Goal: Task Accomplishment & Management: Manage account settings

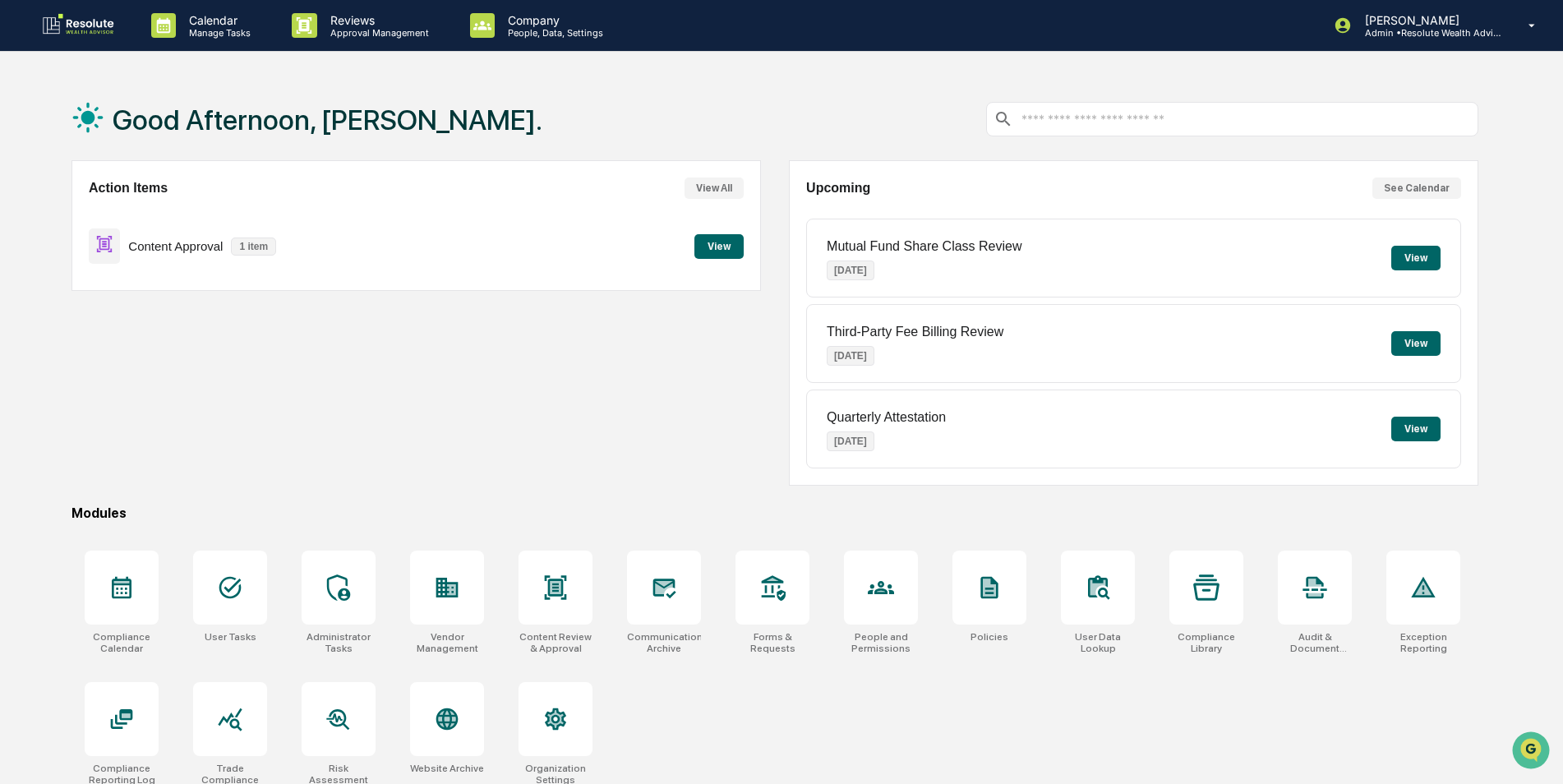
click at [435, 215] on button "View" at bounding box center [719, 246] width 50 height 24
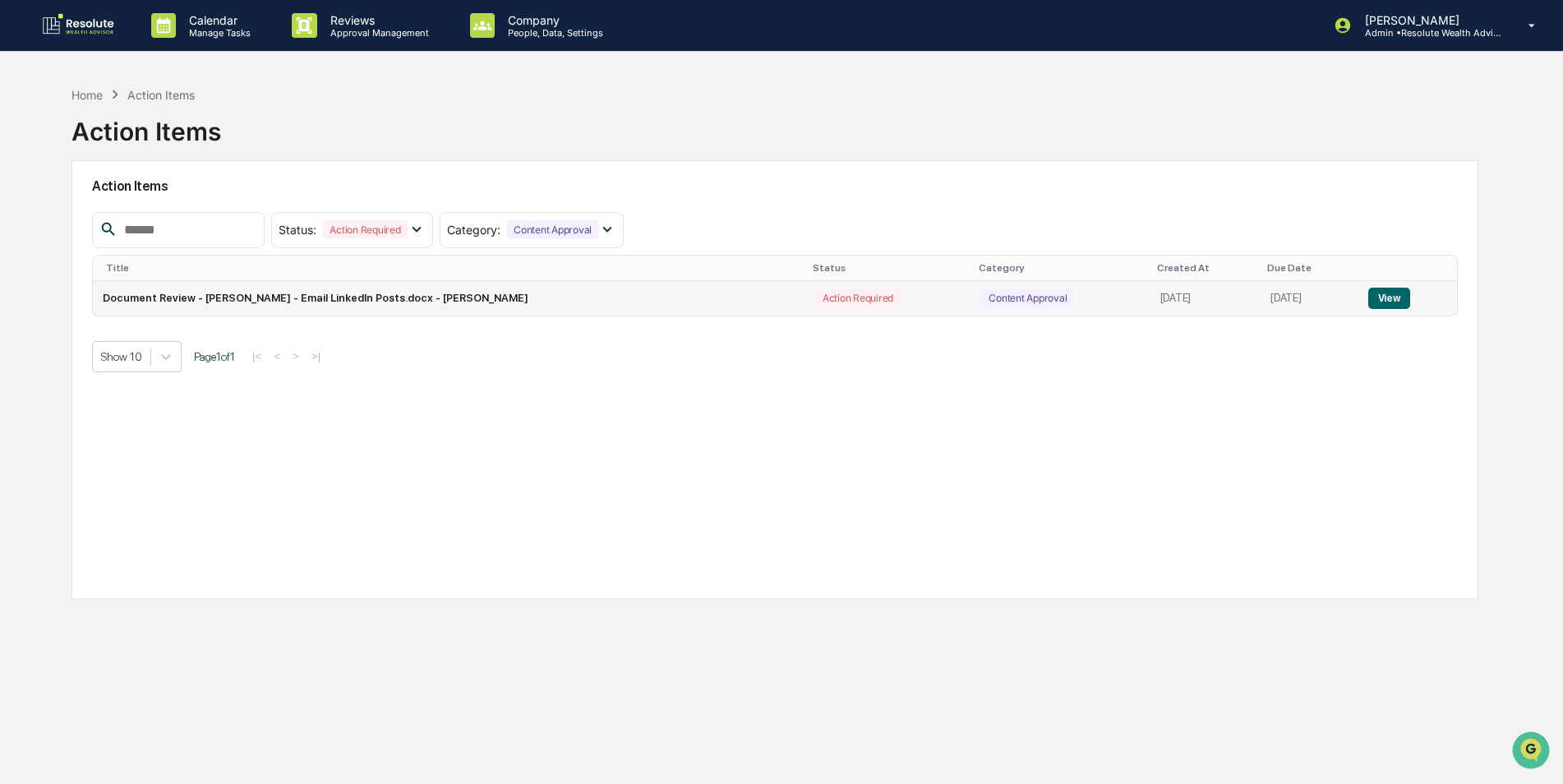
click at [435, 215] on button "View" at bounding box center [1389, 298] width 42 height 22
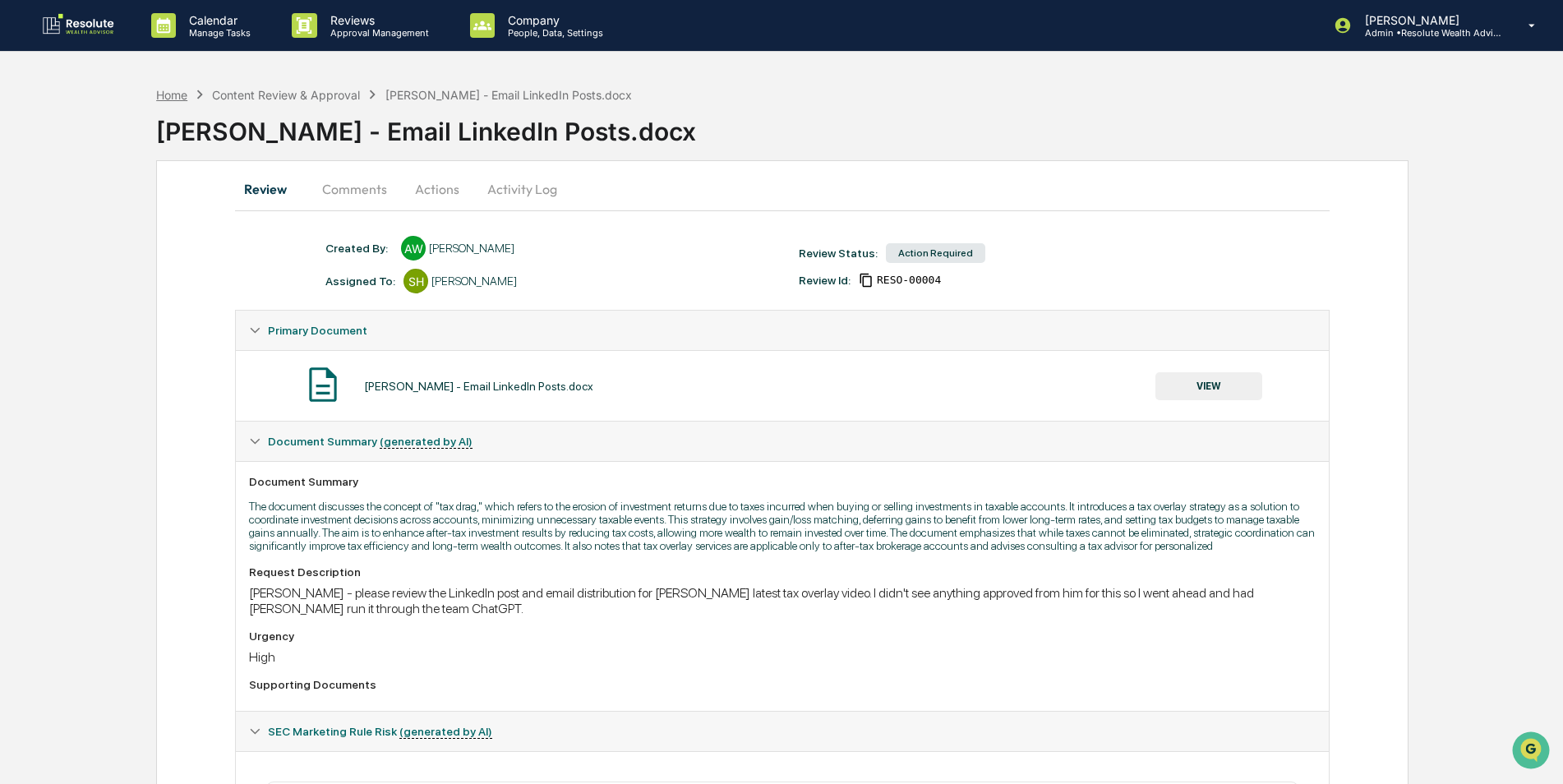
click at [174, 93] on div "Home" at bounding box center [171, 95] width 31 height 14
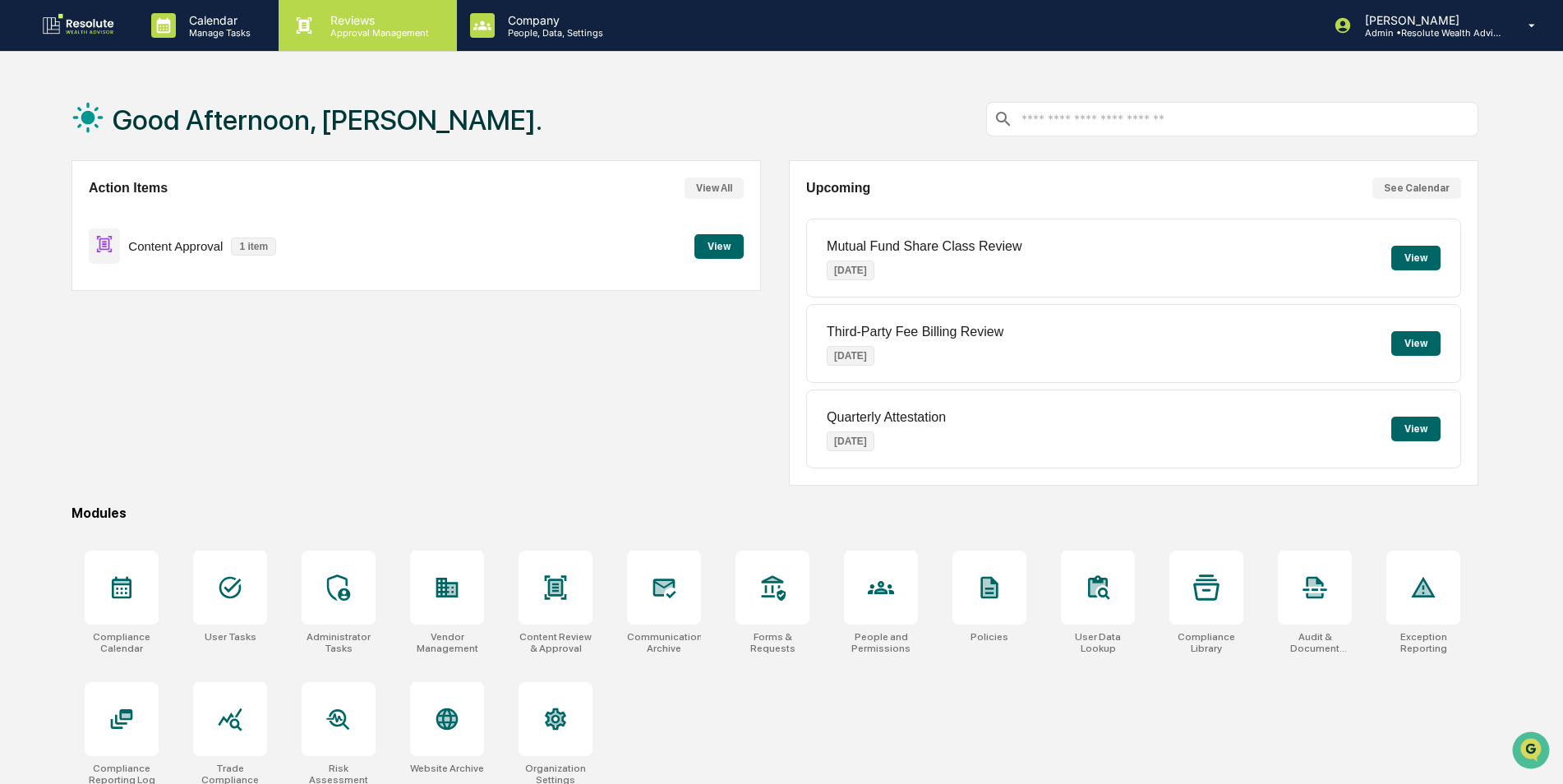
click at [392, 36] on p "Approval Management" at bounding box center [378, 33] width 120 height 11
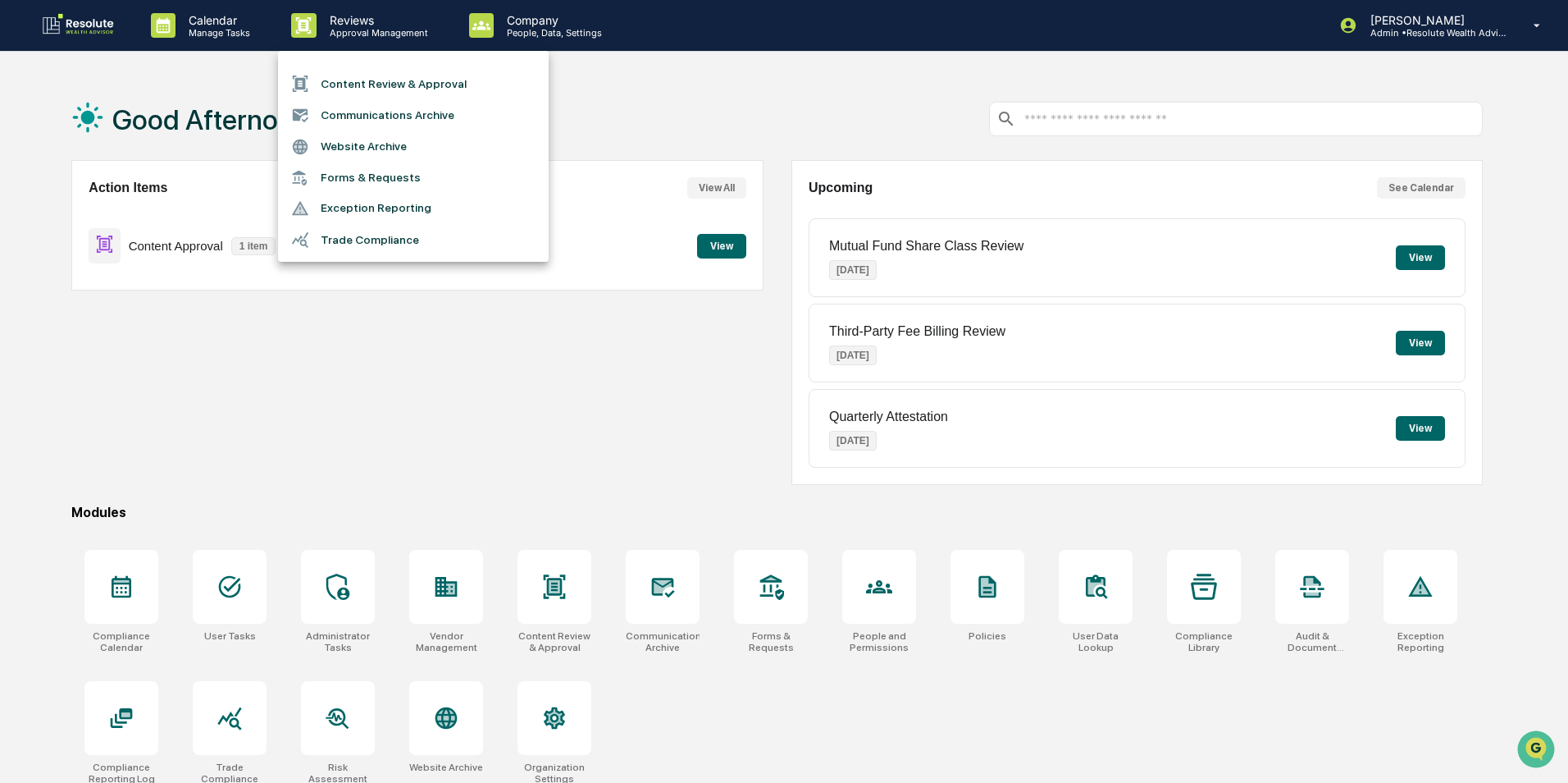
click at [396, 119] on li "Communications Archive" at bounding box center [412, 114] width 270 height 31
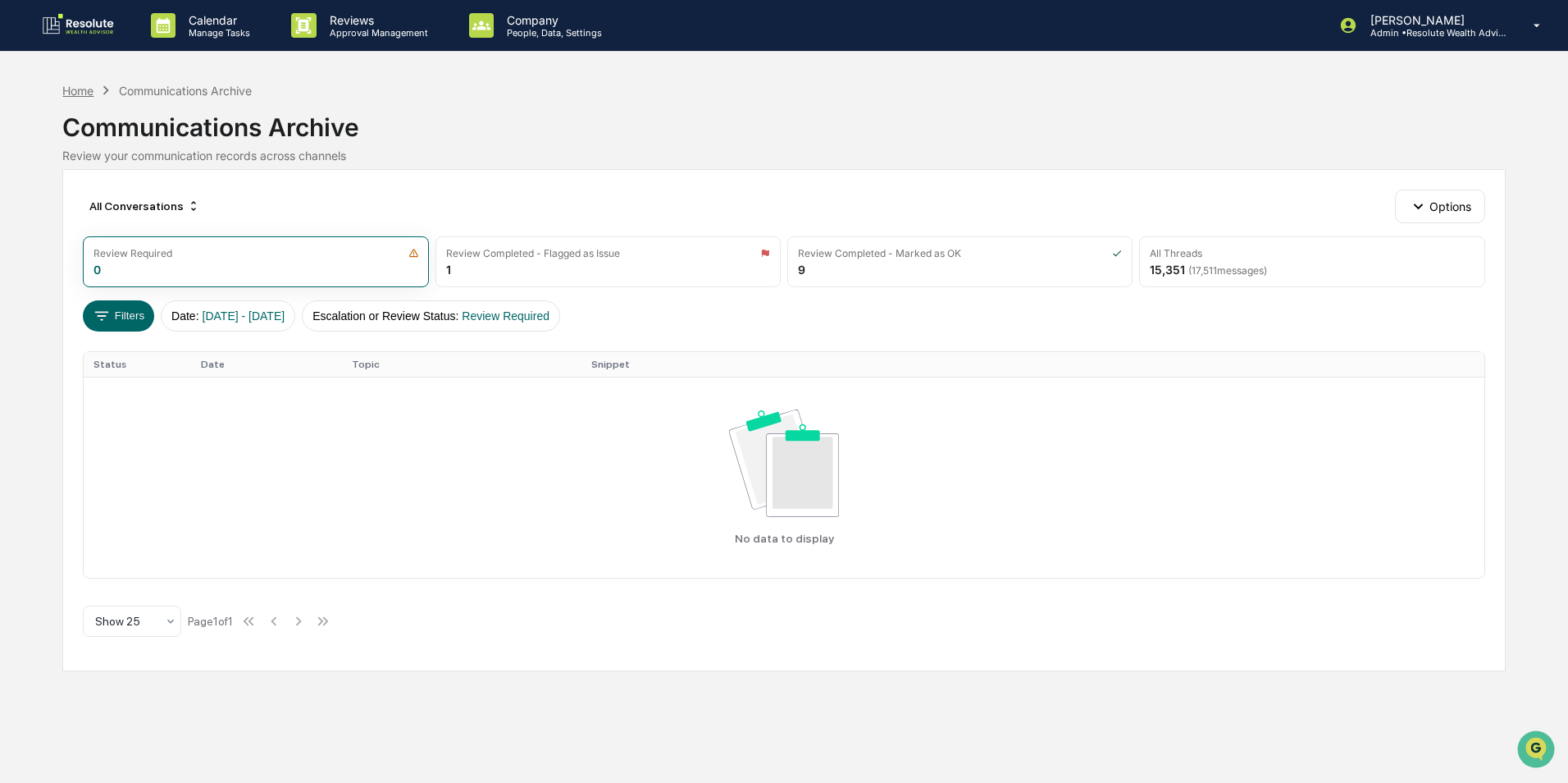
click at [79, 90] on div "Home" at bounding box center [78, 90] width 31 height 14
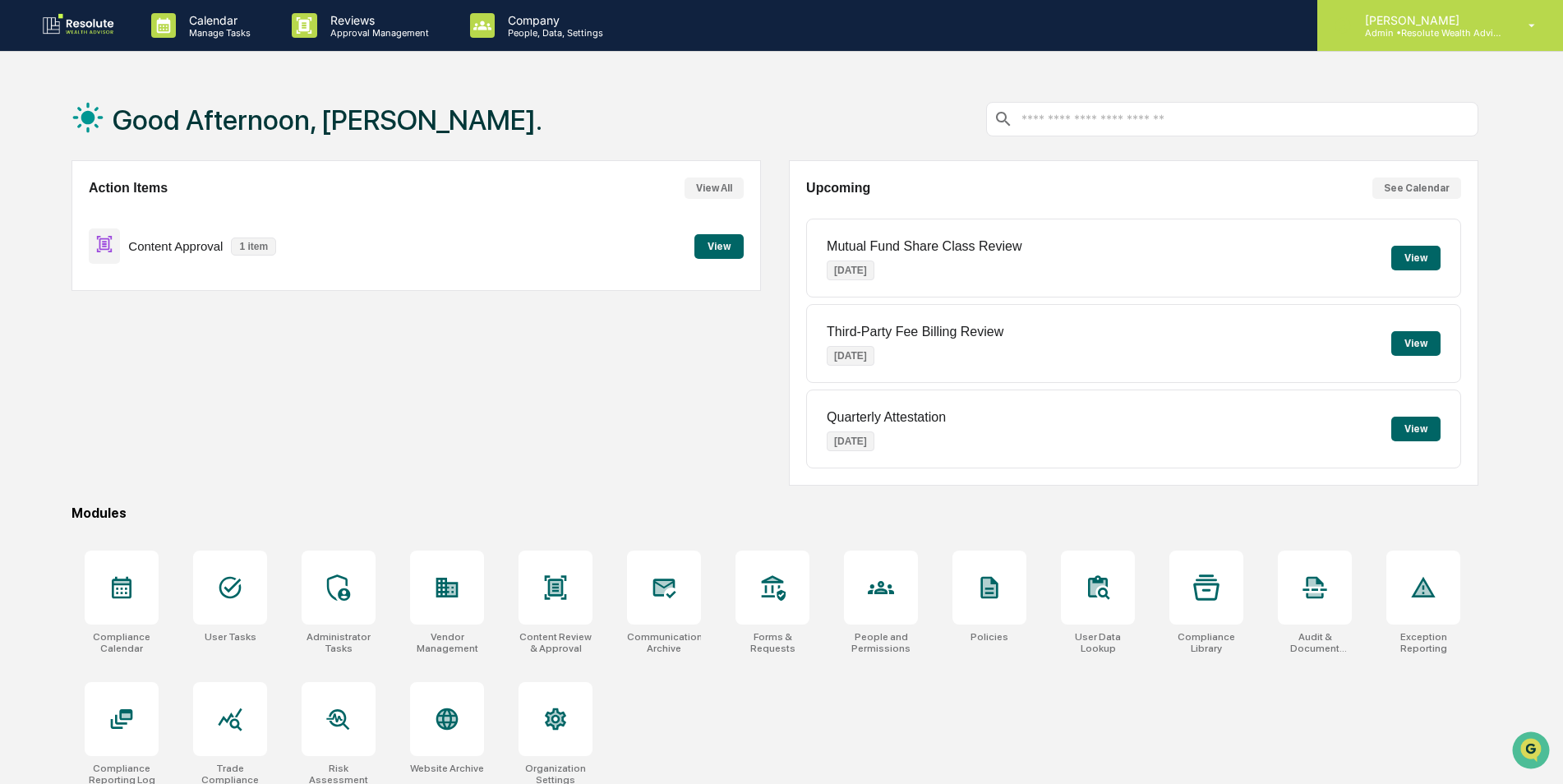
click at [435, 30] on p "Admin • Resolute Wealth Advisor" at bounding box center [1428, 33] width 153 height 11
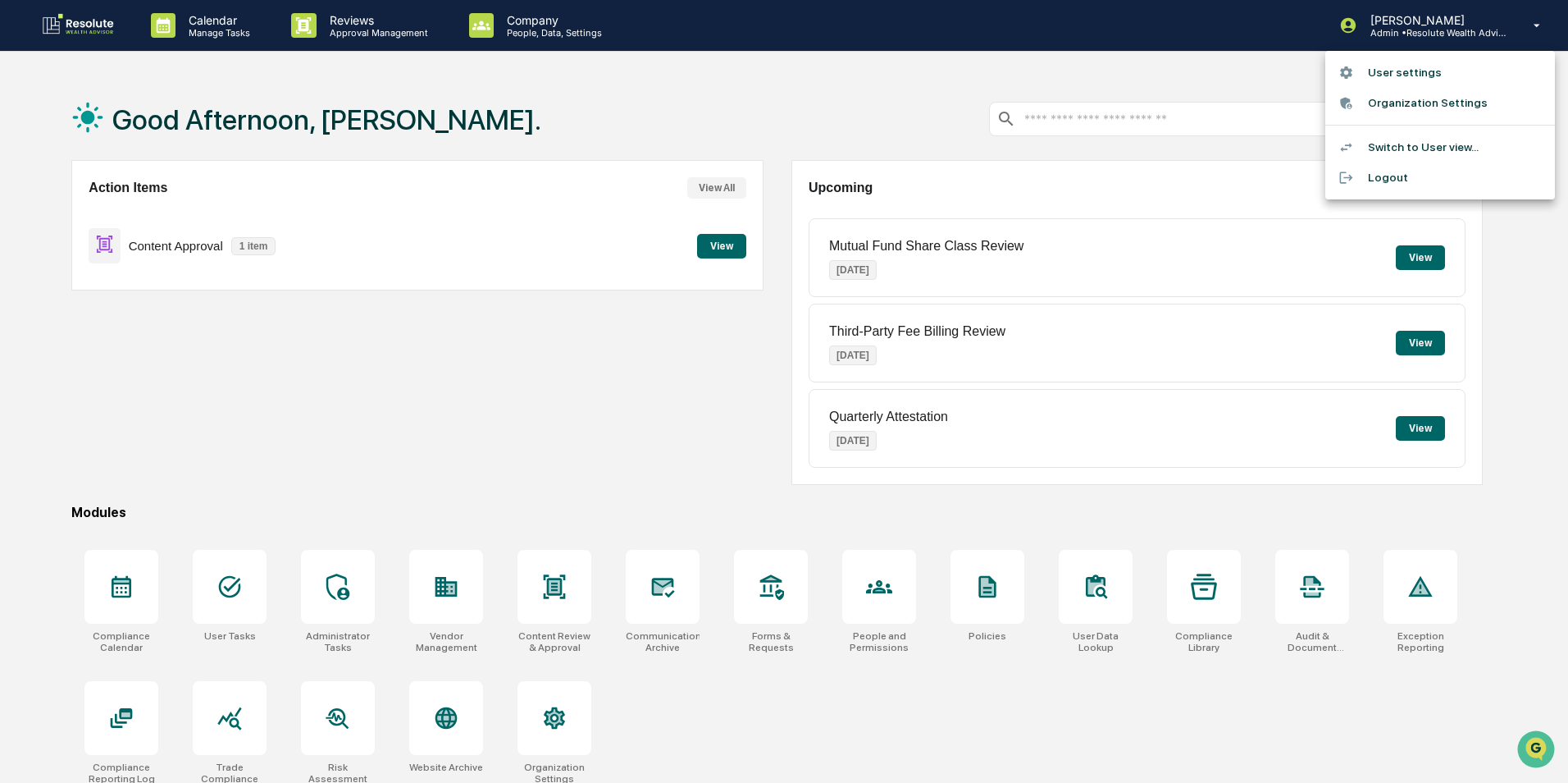
click at [434, 215] on div at bounding box center [784, 391] width 1568 height 783
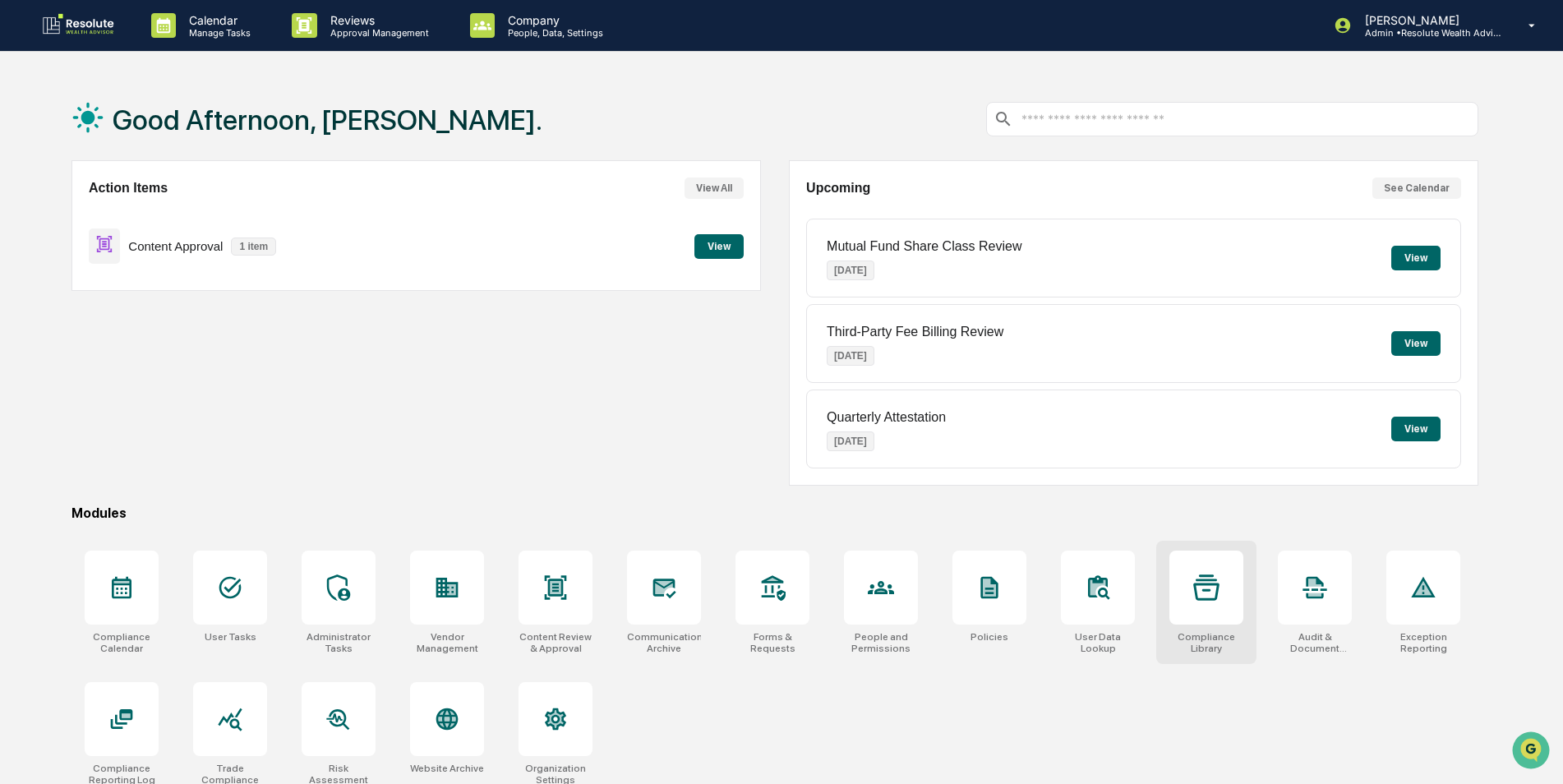
click at [435, 215] on icon at bounding box center [1206, 587] width 26 height 26
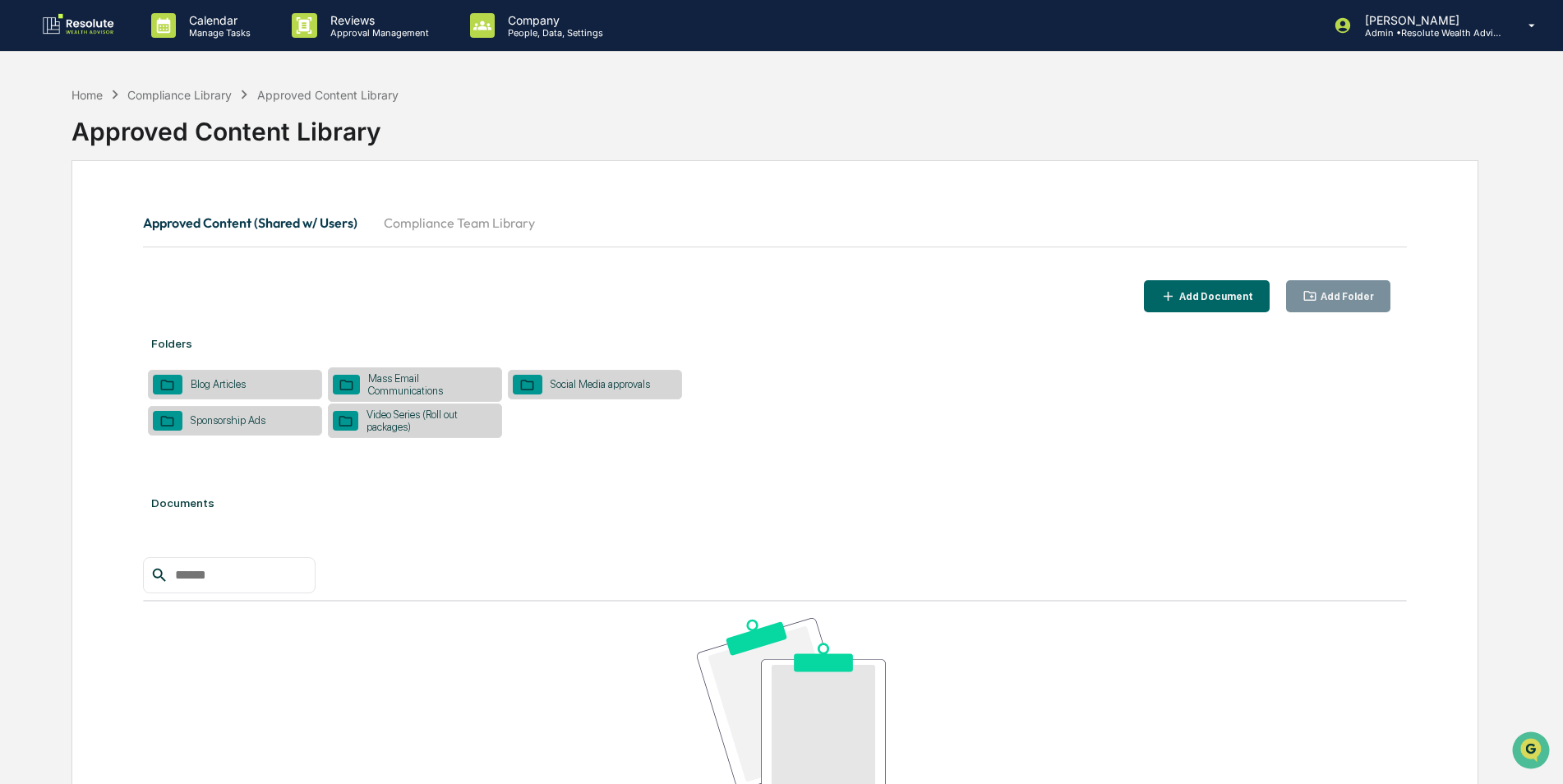
click at [585, 382] on div "Social Media approvals" at bounding box center [601, 383] width 116 height 12
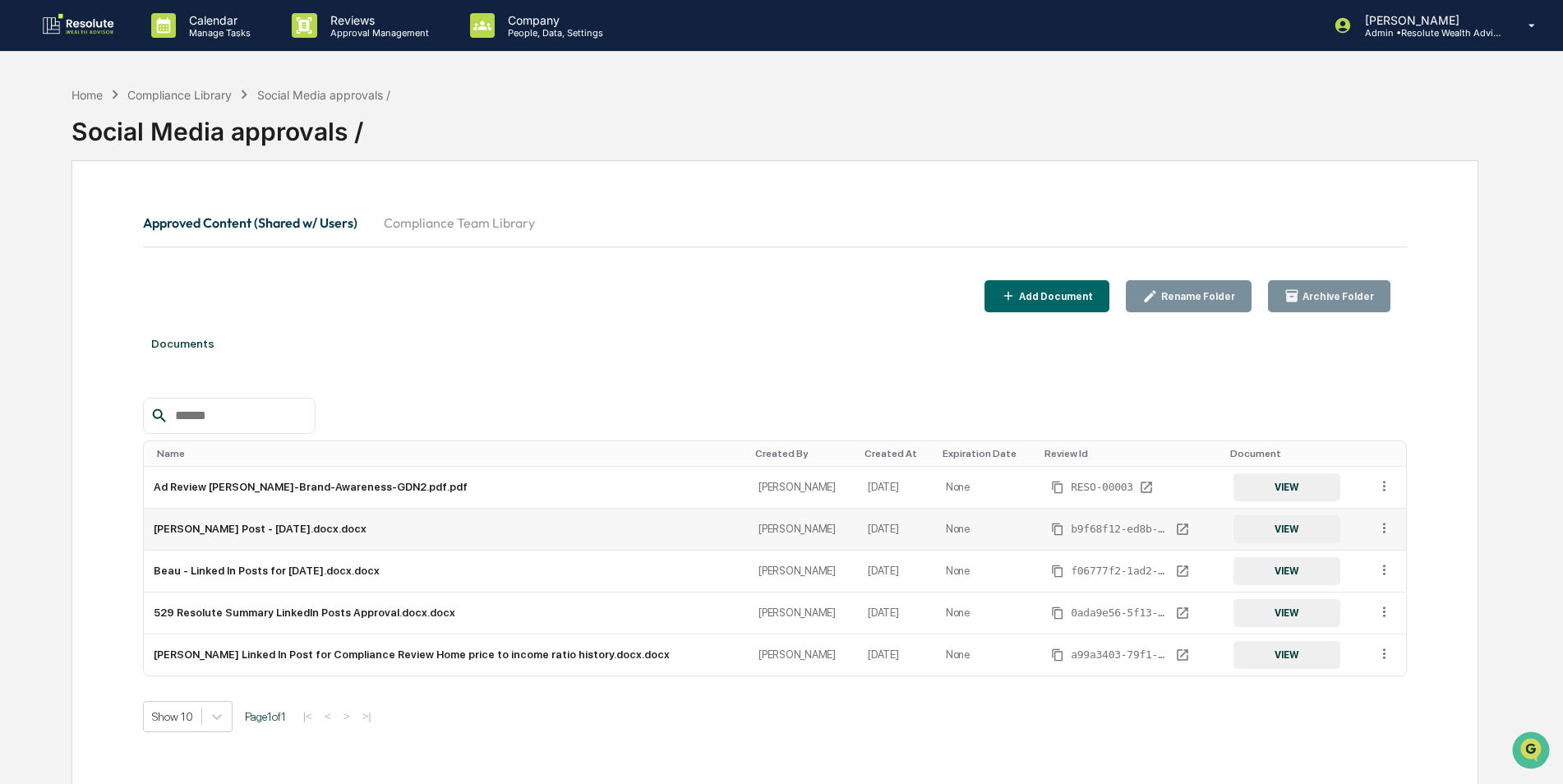
click at [1251, 522] on button "VIEW" at bounding box center [1287, 529] width 107 height 28
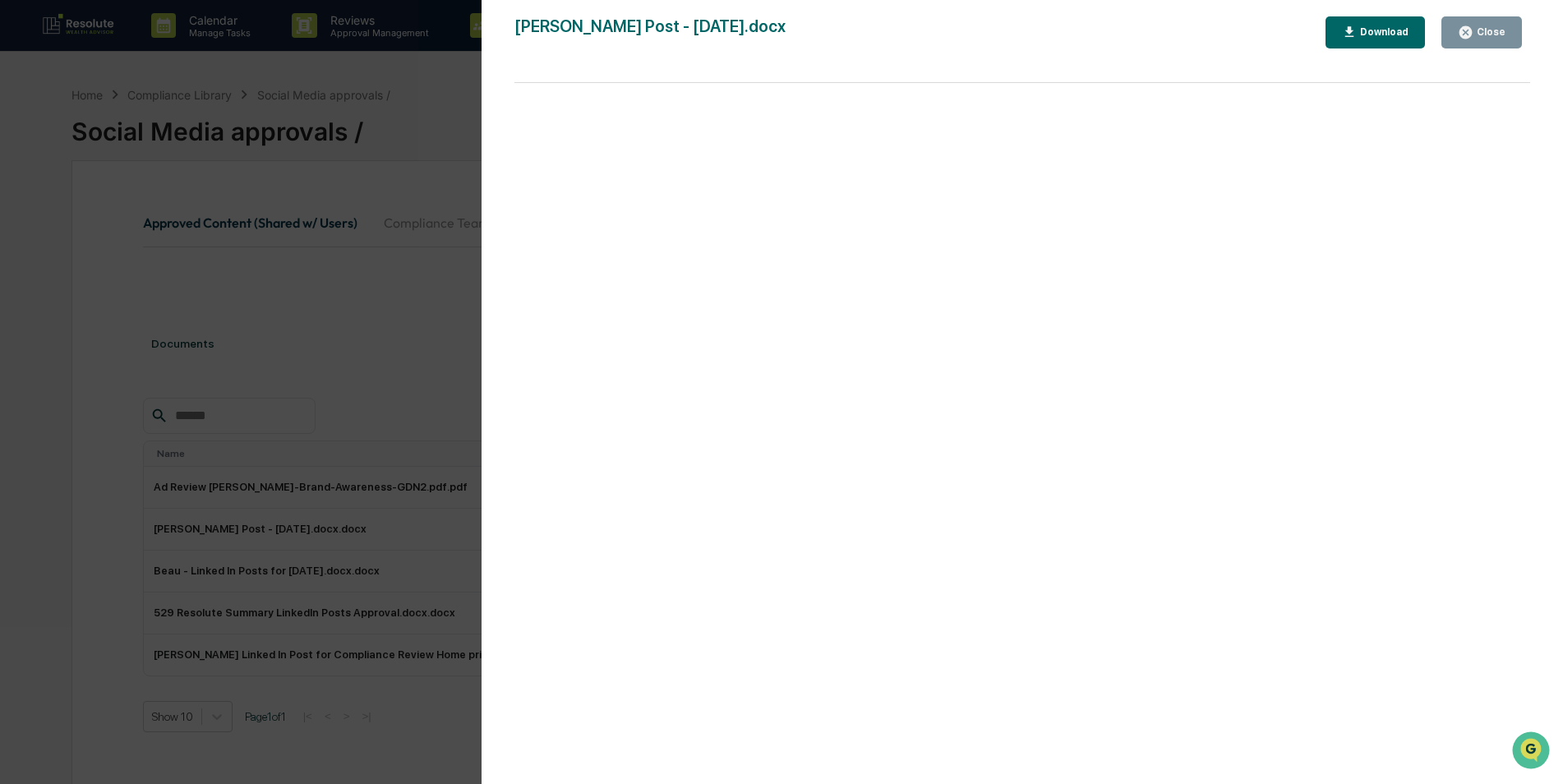
click at [1481, 31] on div "Close" at bounding box center [1489, 32] width 32 height 11
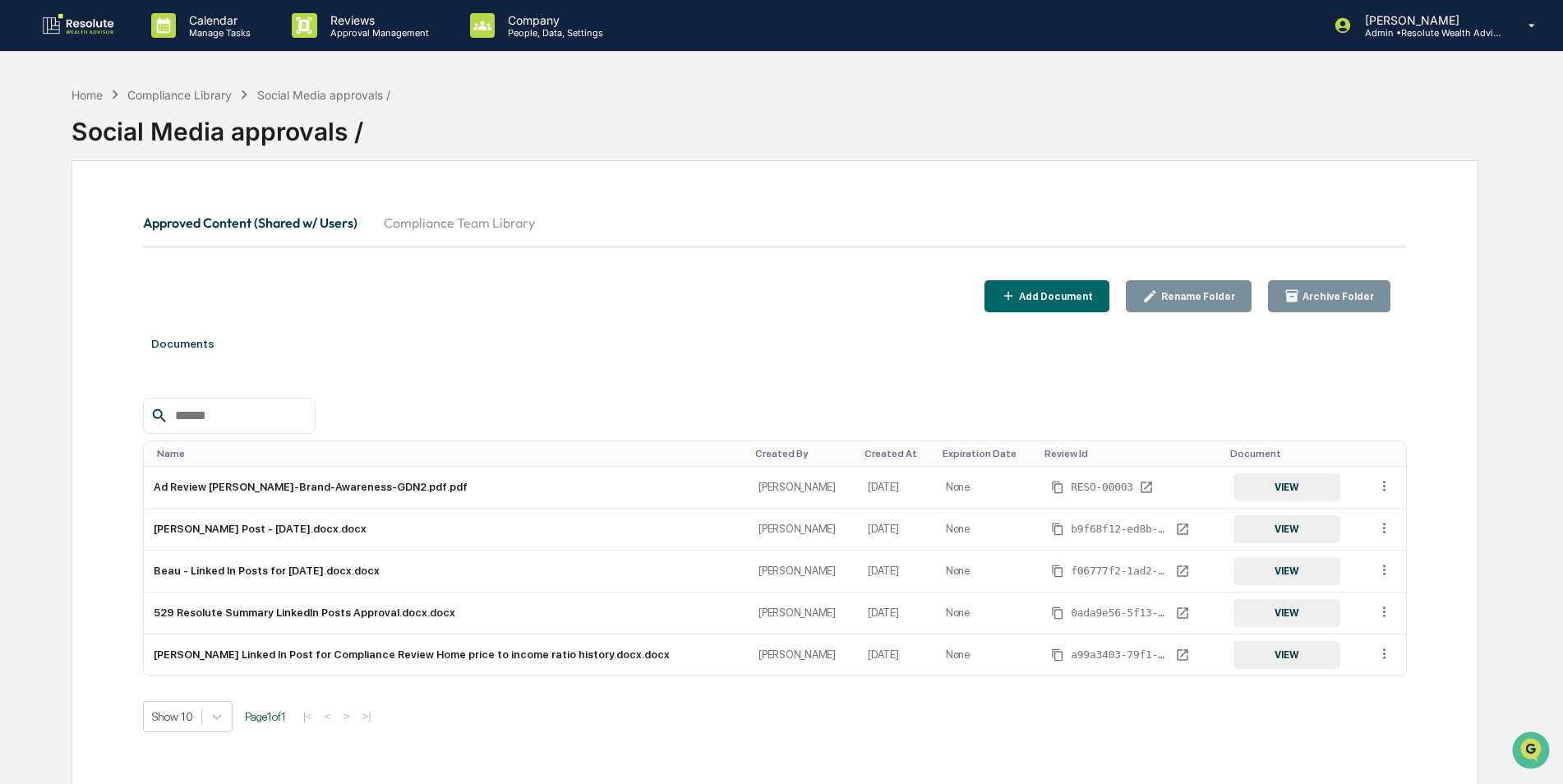
click at [424, 222] on button "Compliance Team Library" at bounding box center [459, 223] width 177 height 39
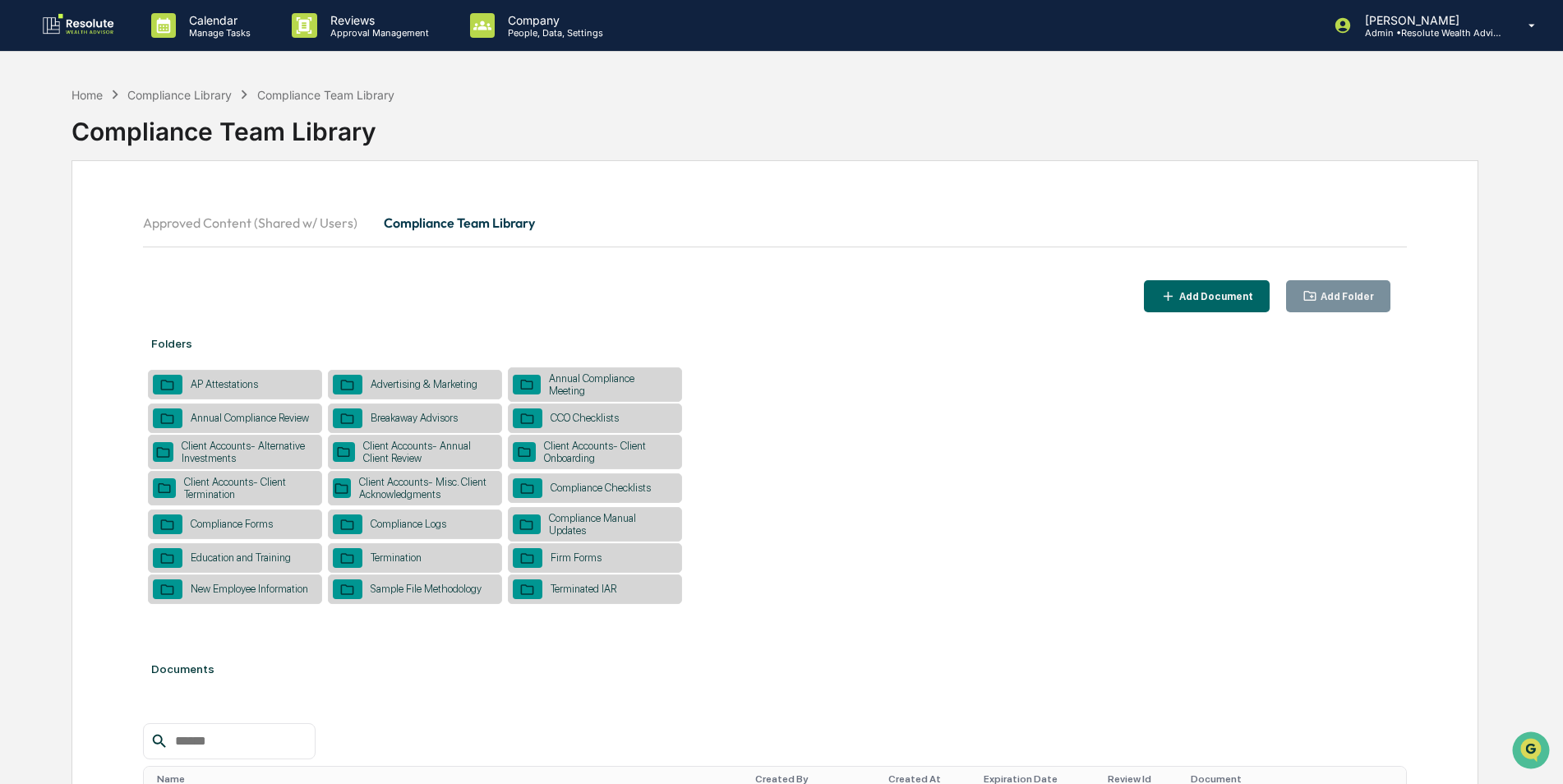
click at [409, 379] on div "Advertising & Marketing" at bounding box center [424, 383] width 124 height 12
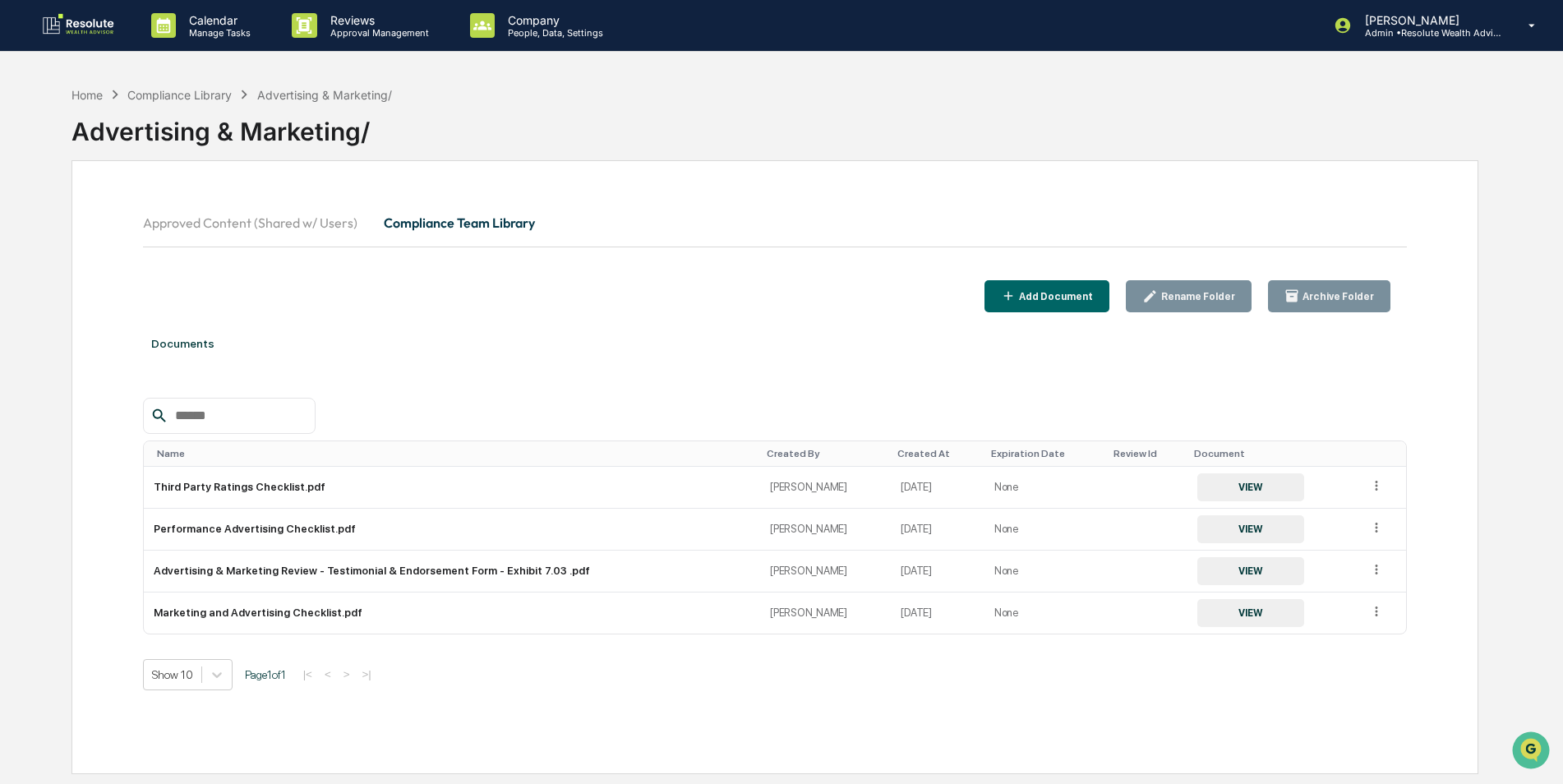
click at [231, 221] on button "Approved Content (Shared w/ Users)" at bounding box center [257, 223] width 228 height 39
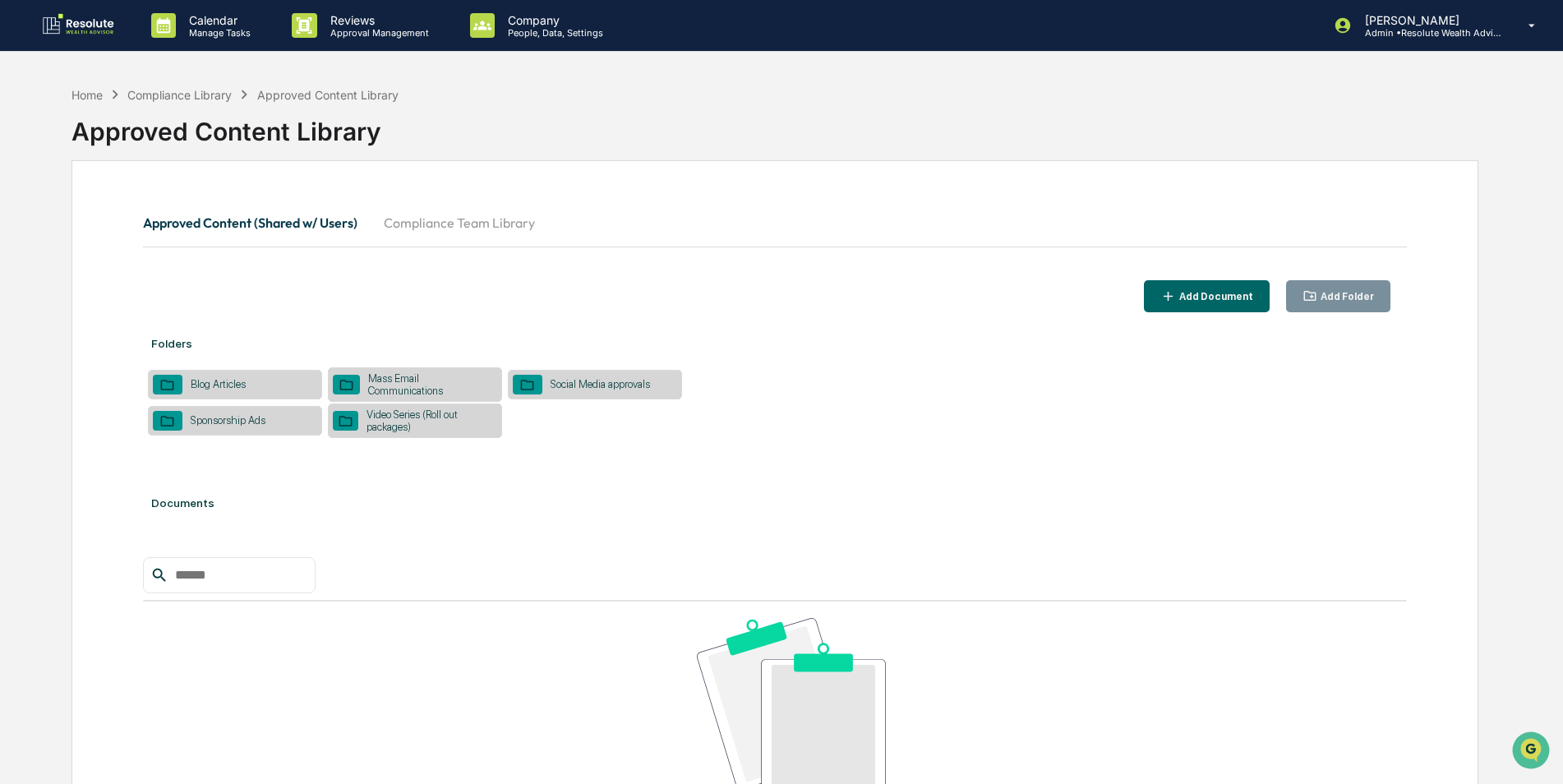
click at [387, 414] on div "Video Series (Roll out packages)" at bounding box center [426, 421] width 138 height 24
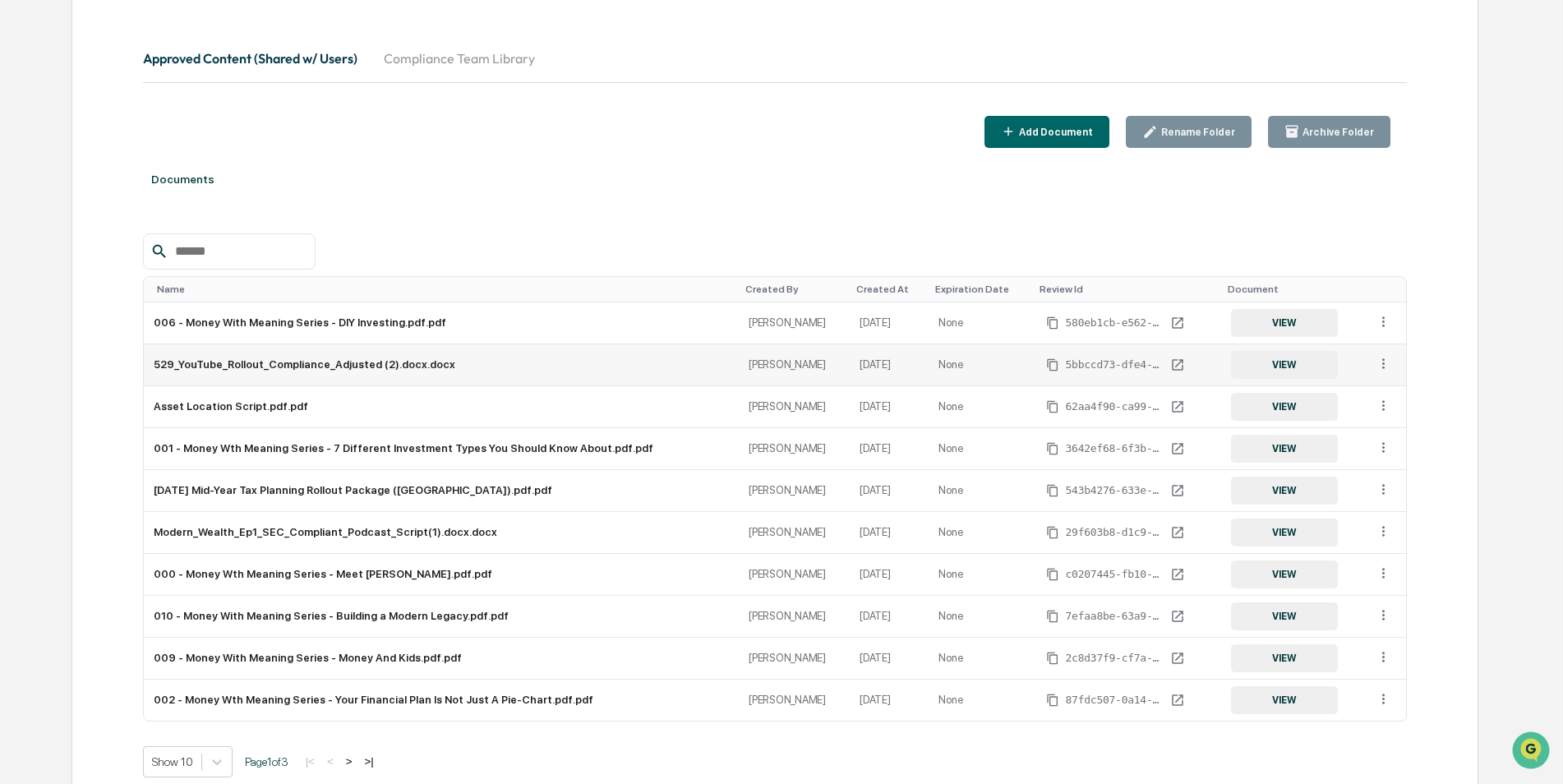
scroll to position [242, 0]
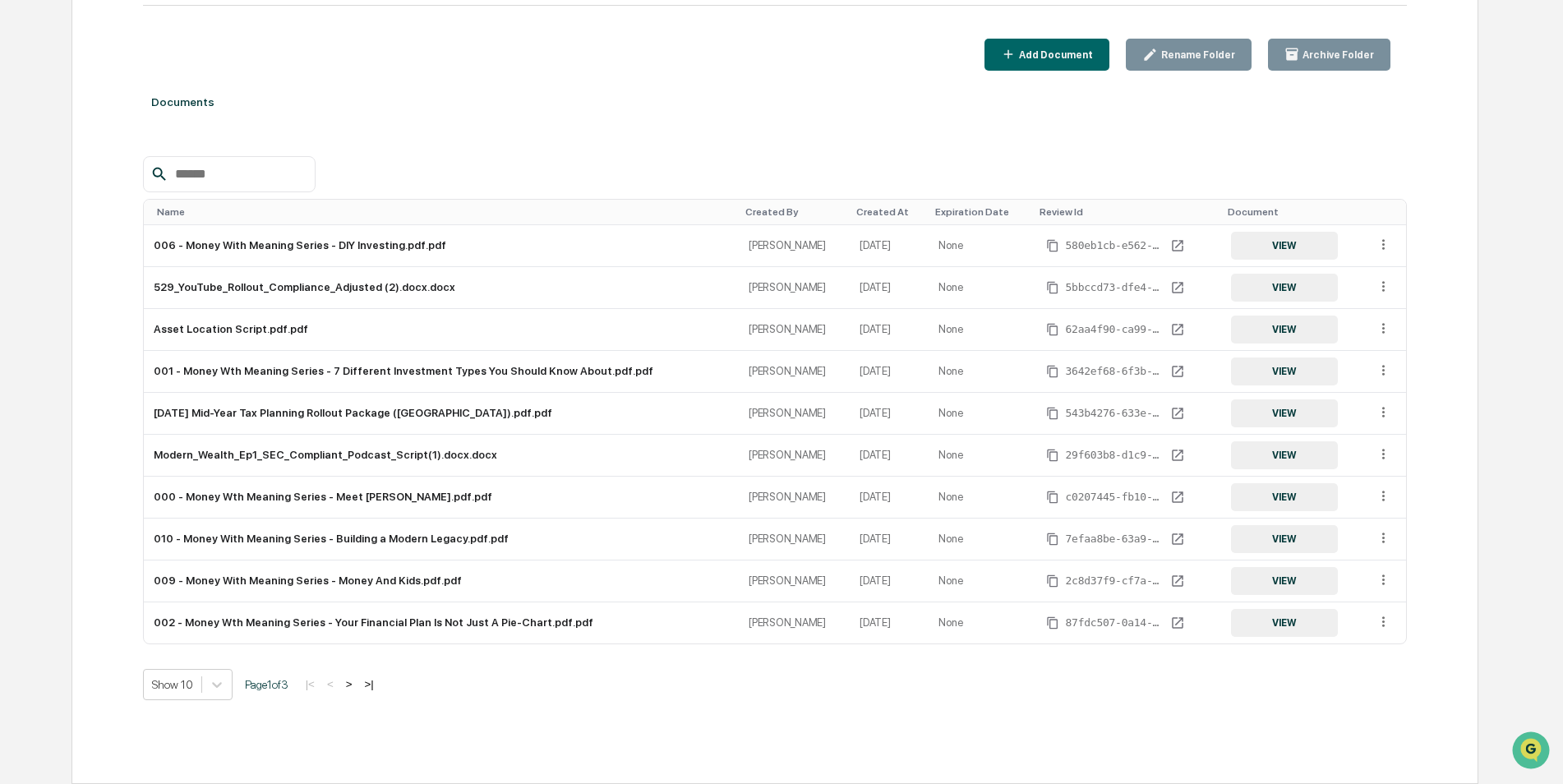
click at [354, 679] on button ">" at bounding box center [350, 684] width 17 height 14
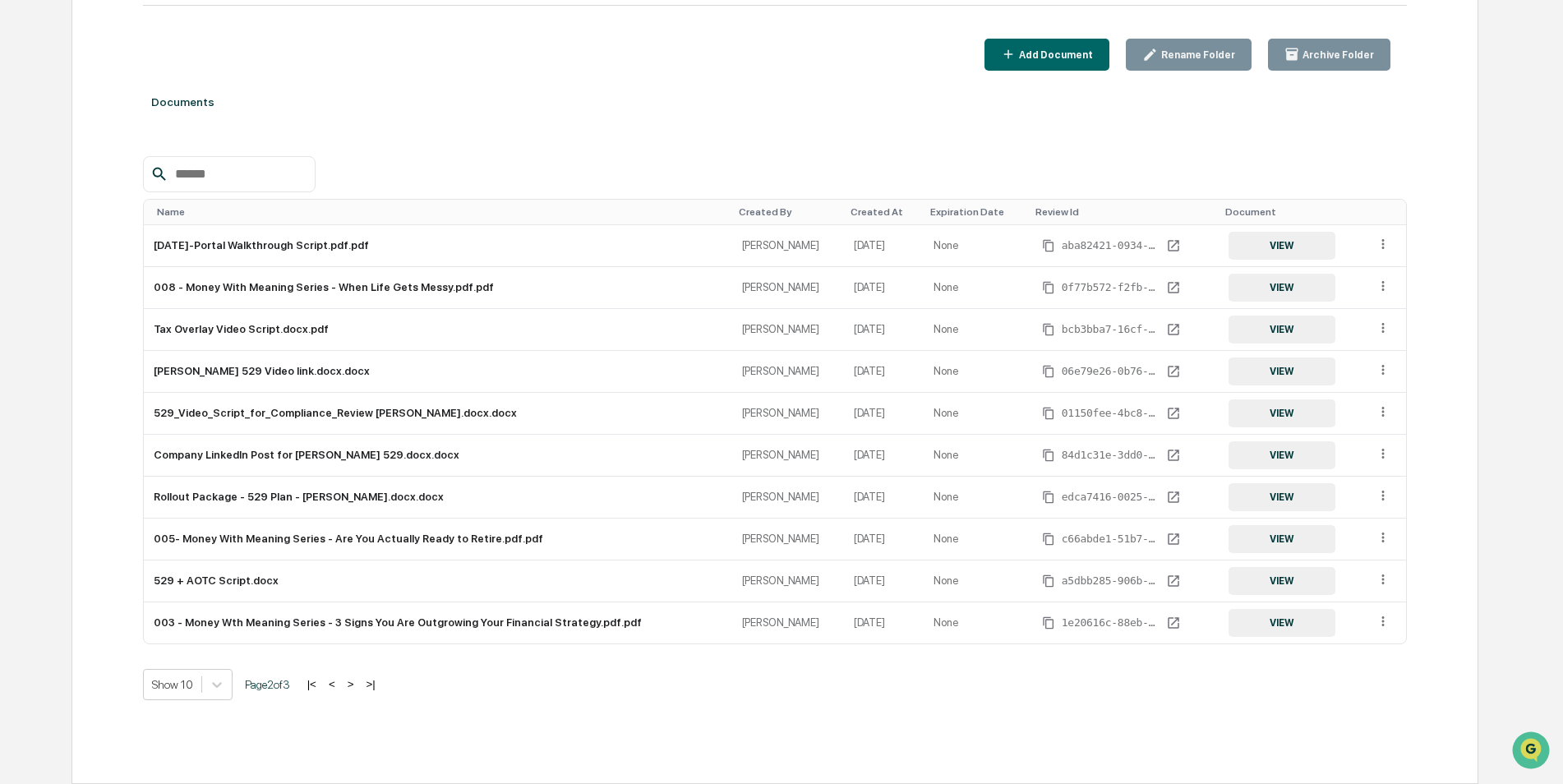
click at [354, 679] on button ">" at bounding box center [351, 684] width 17 height 14
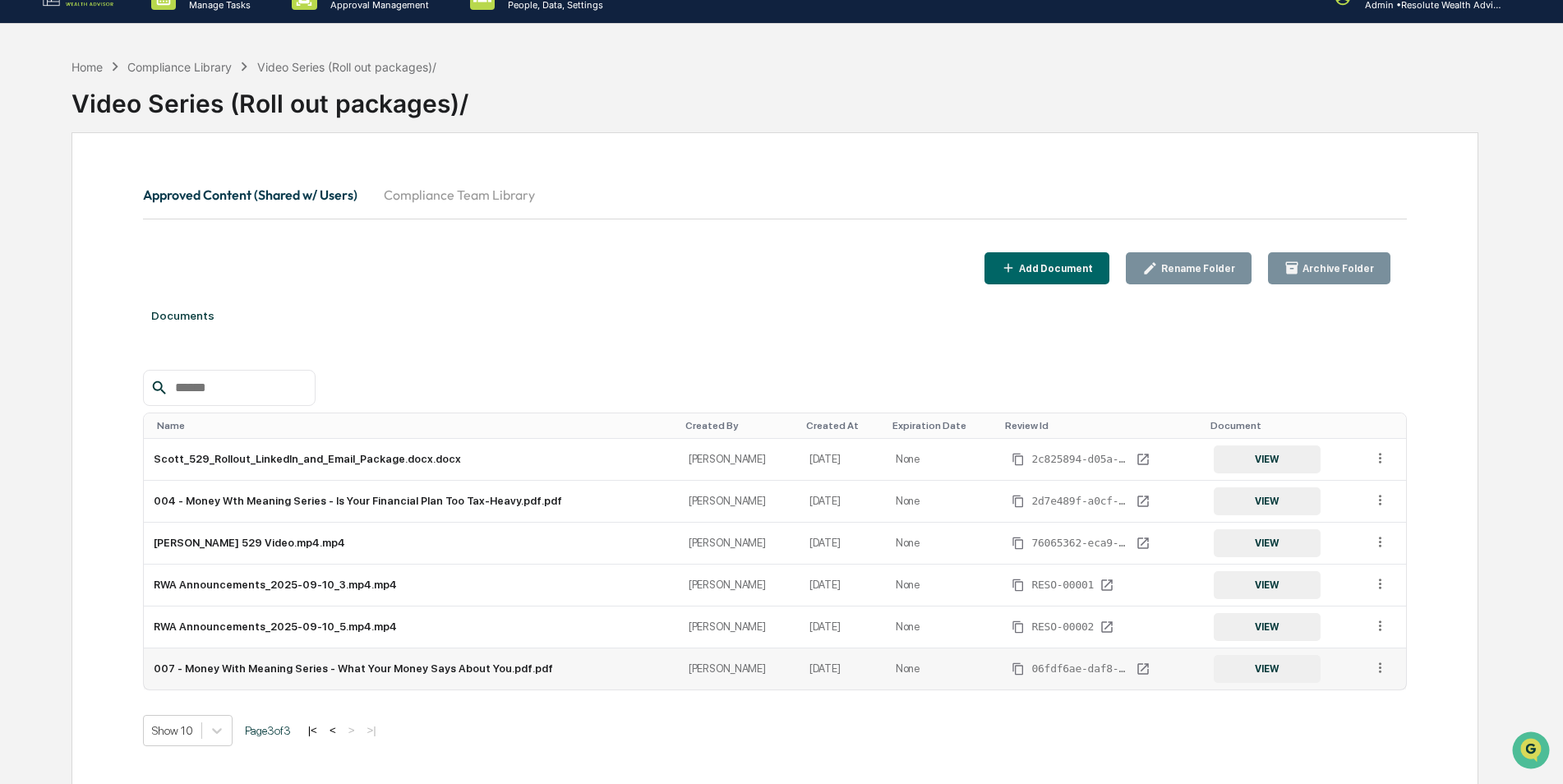
scroll to position [0, 0]
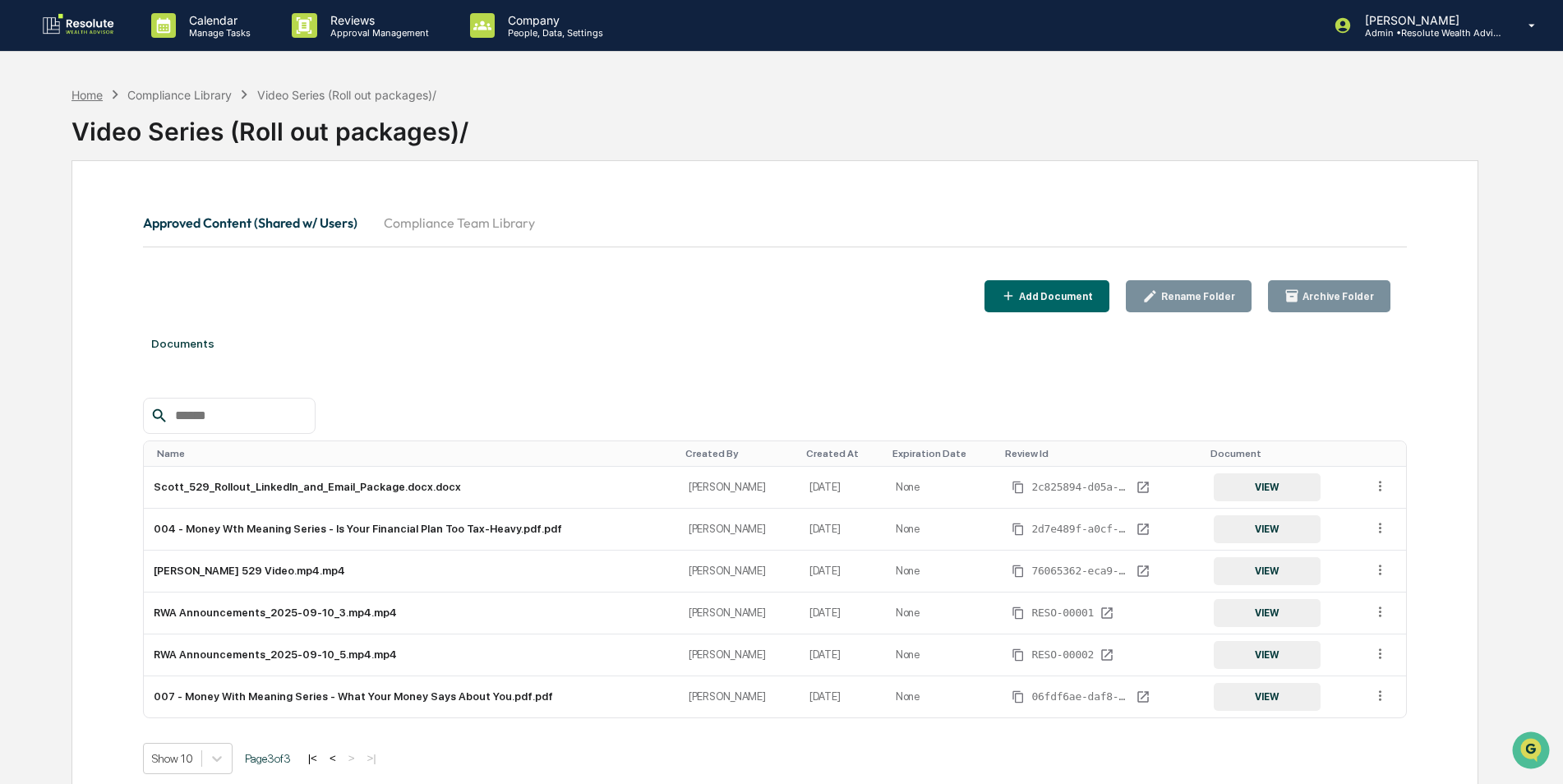
click at [90, 90] on div "Home" at bounding box center [86, 95] width 31 height 14
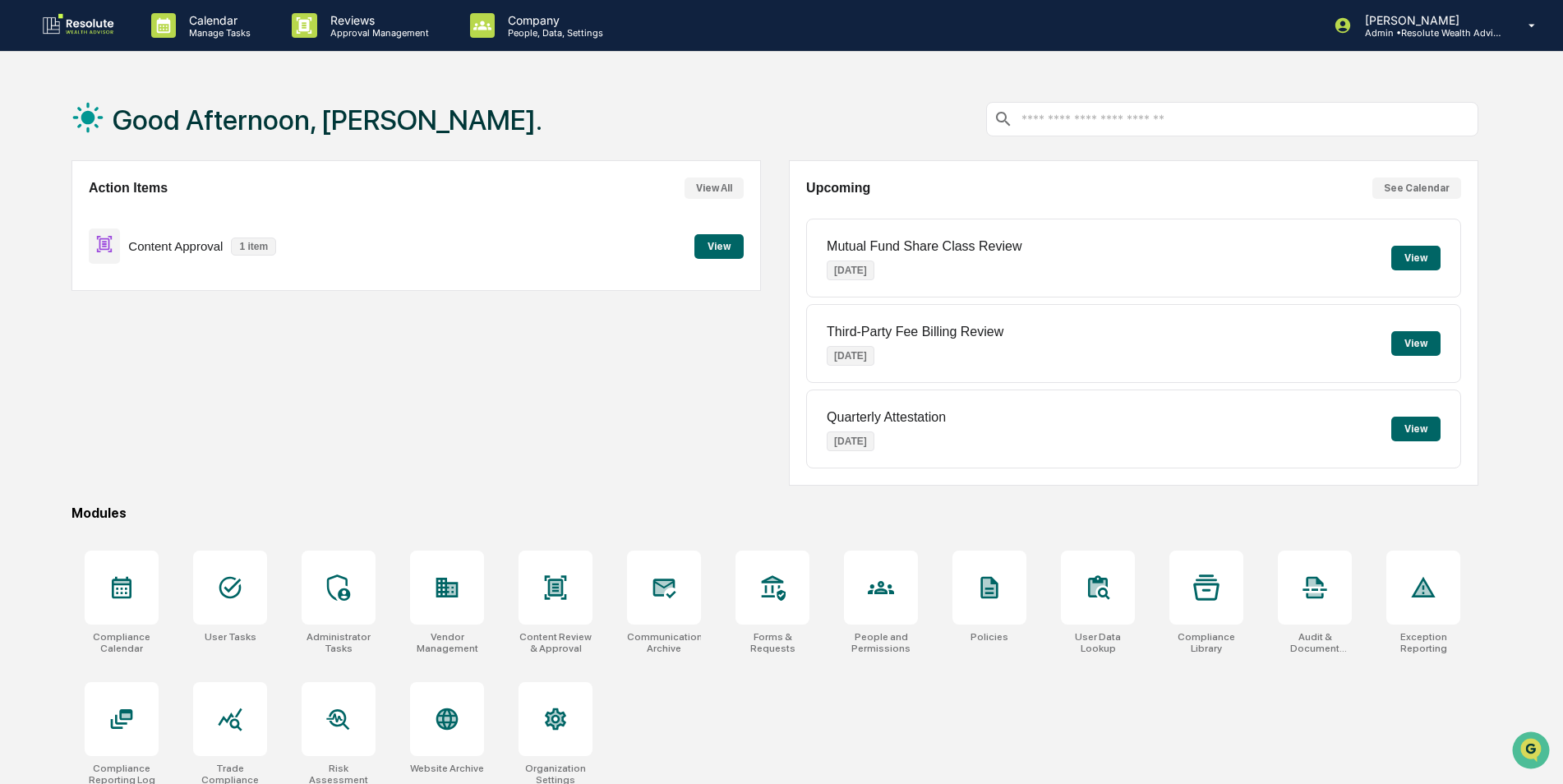
click at [711, 248] on button "View" at bounding box center [719, 246] width 50 height 24
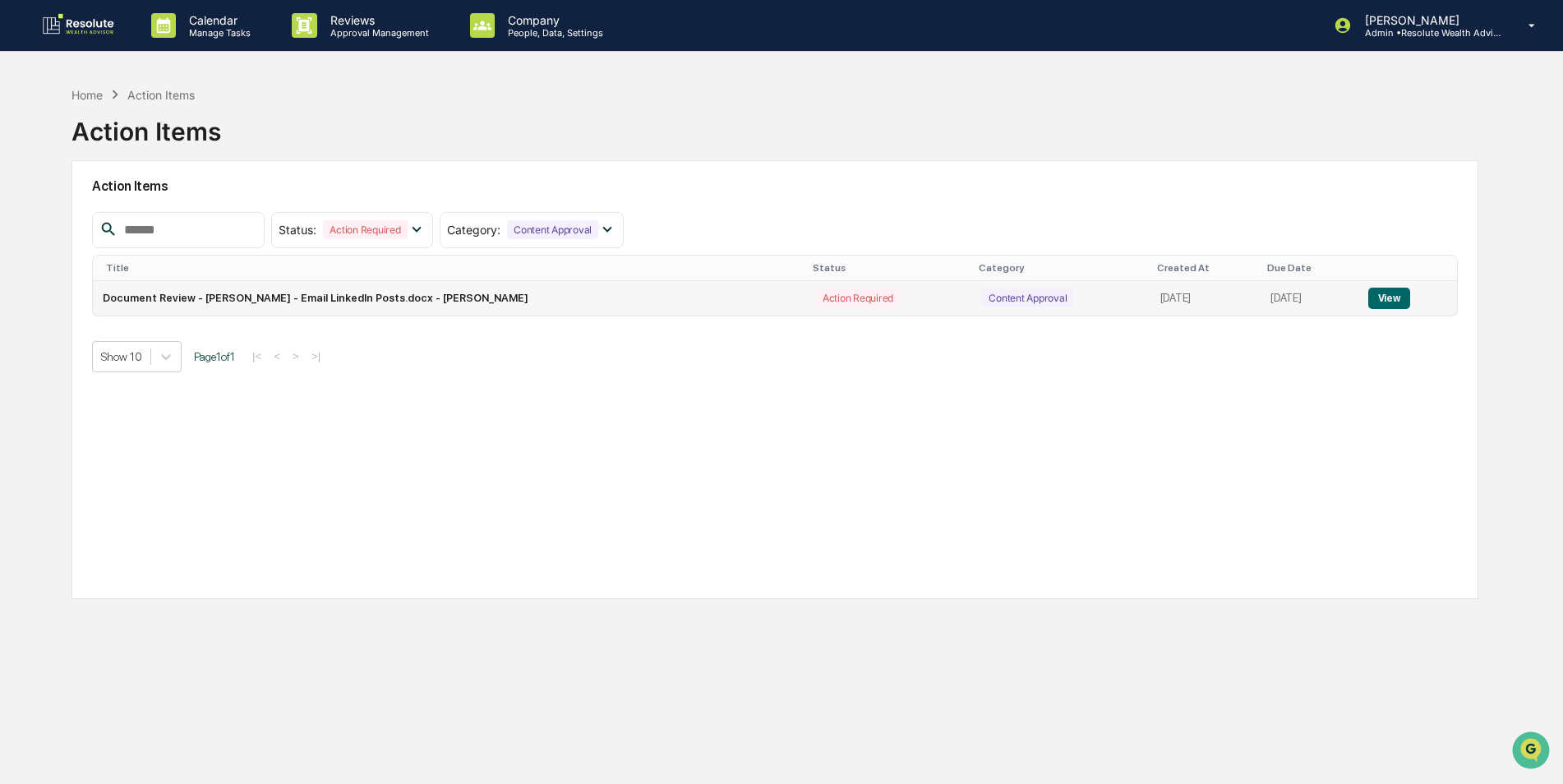
click at [1400, 296] on button "View" at bounding box center [1389, 298] width 42 height 22
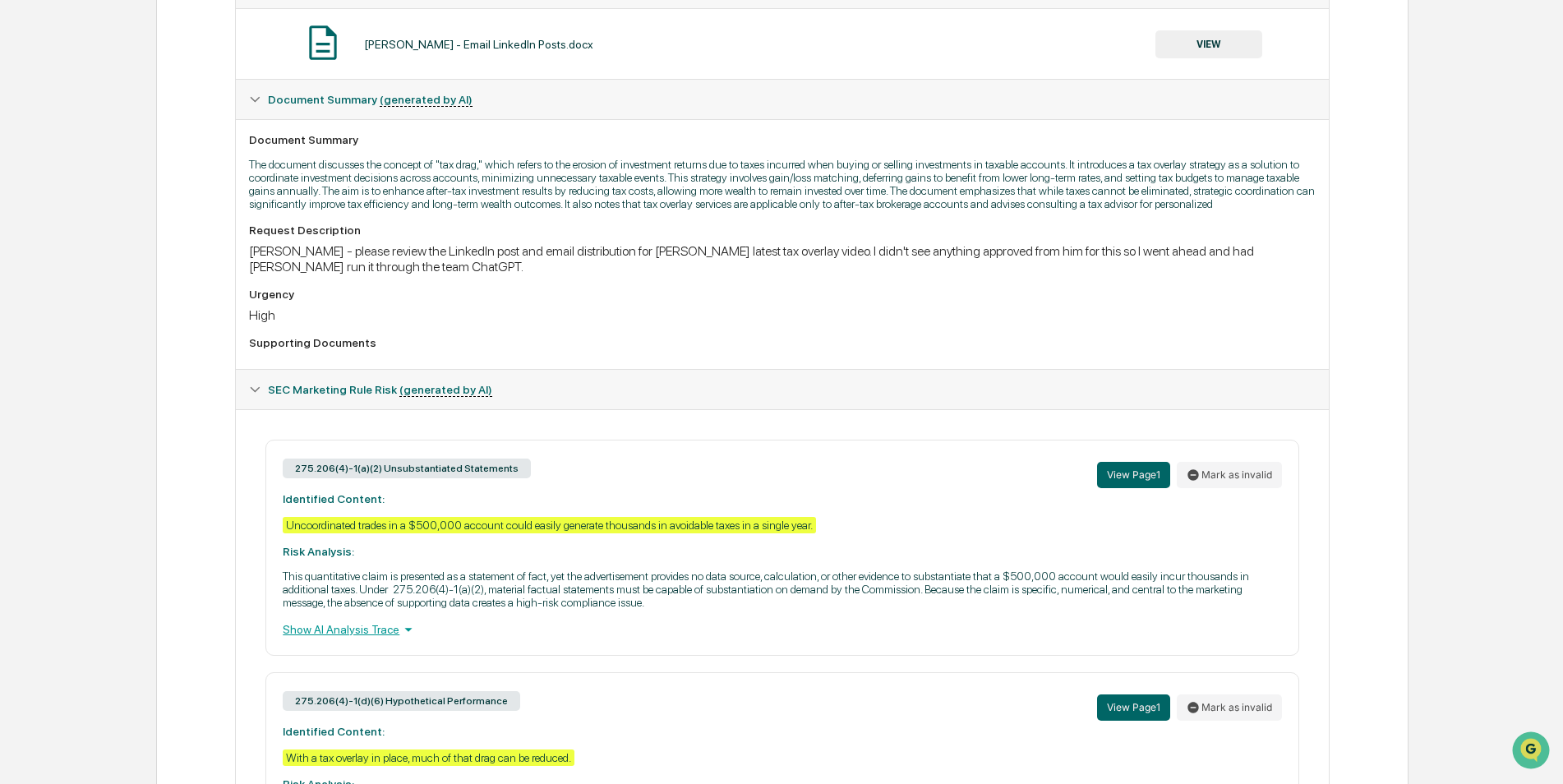
scroll to position [506, 0]
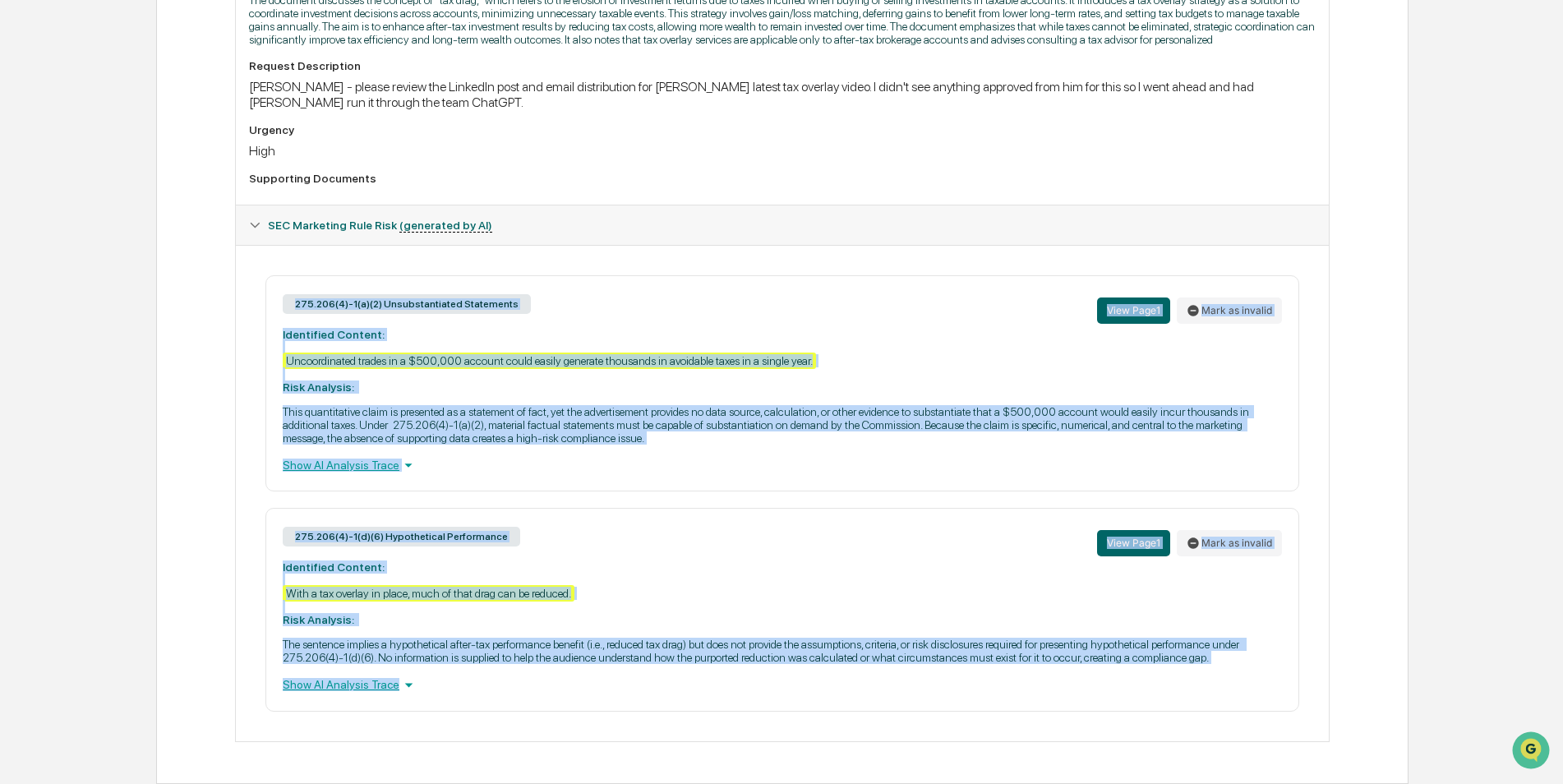
drag, startPoint x: 280, startPoint y: 306, endPoint x: 921, endPoint y: 698, distance: 751.4
click at [921, 698] on div "275.206(4)-1(a)(2) Unsubstantiated Statements View Page 1 Mark as invalid Ident…" at bounding box center [782, 494] width 1065 height 436
copy div "275.206(4)-1(a)(2) Unsubstantiated Statements View Page 1 Mark as invalid Ident…"
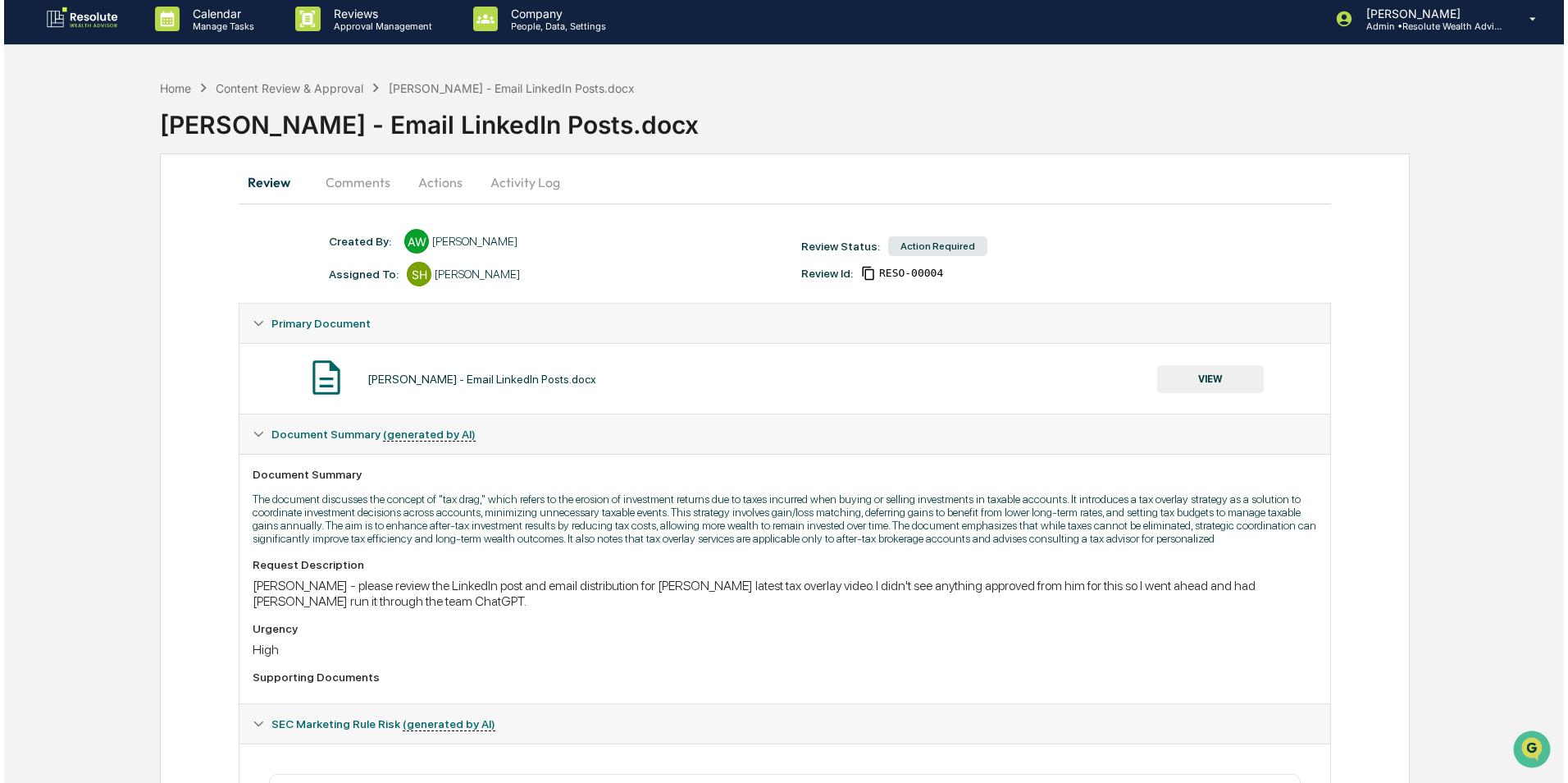
scroll to position [0, 0]
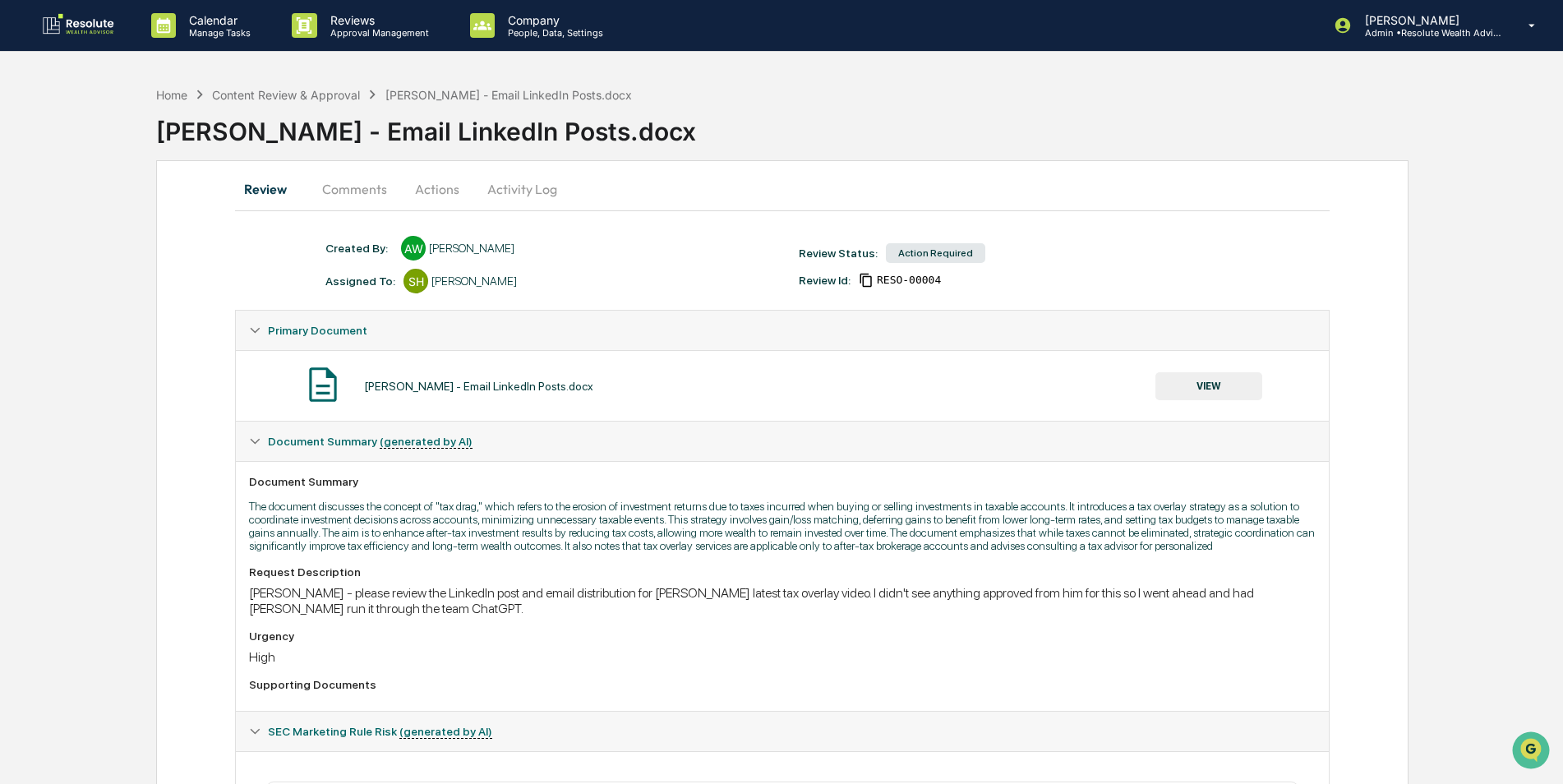
click at [435, 188] on button "Actions" at bounding box center [437, 189] width 74 height 39
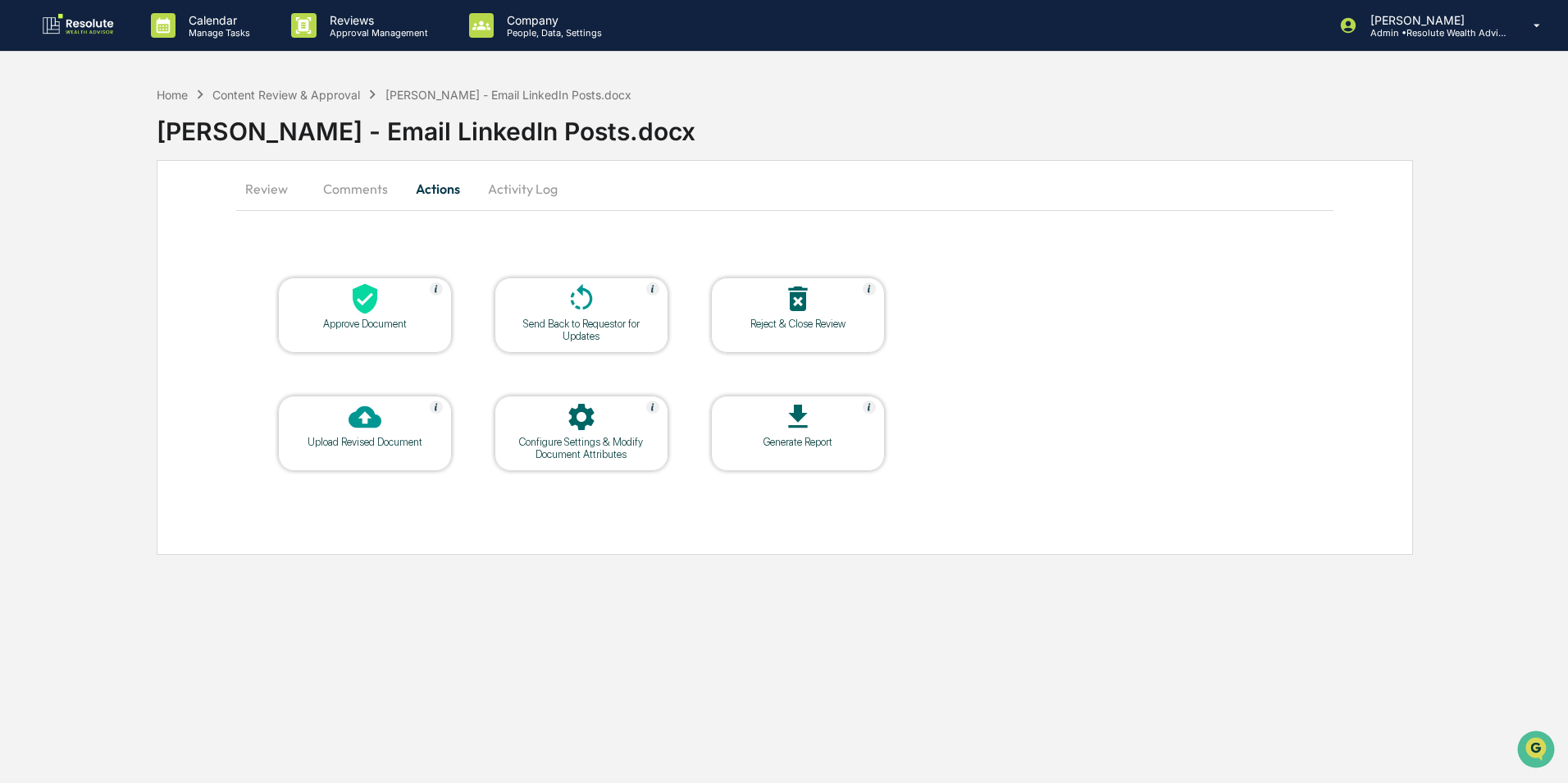
click at [617, 319] on div "Send Back to Requestor for Updates" at bounding box center [582, 329] width 148 height 24
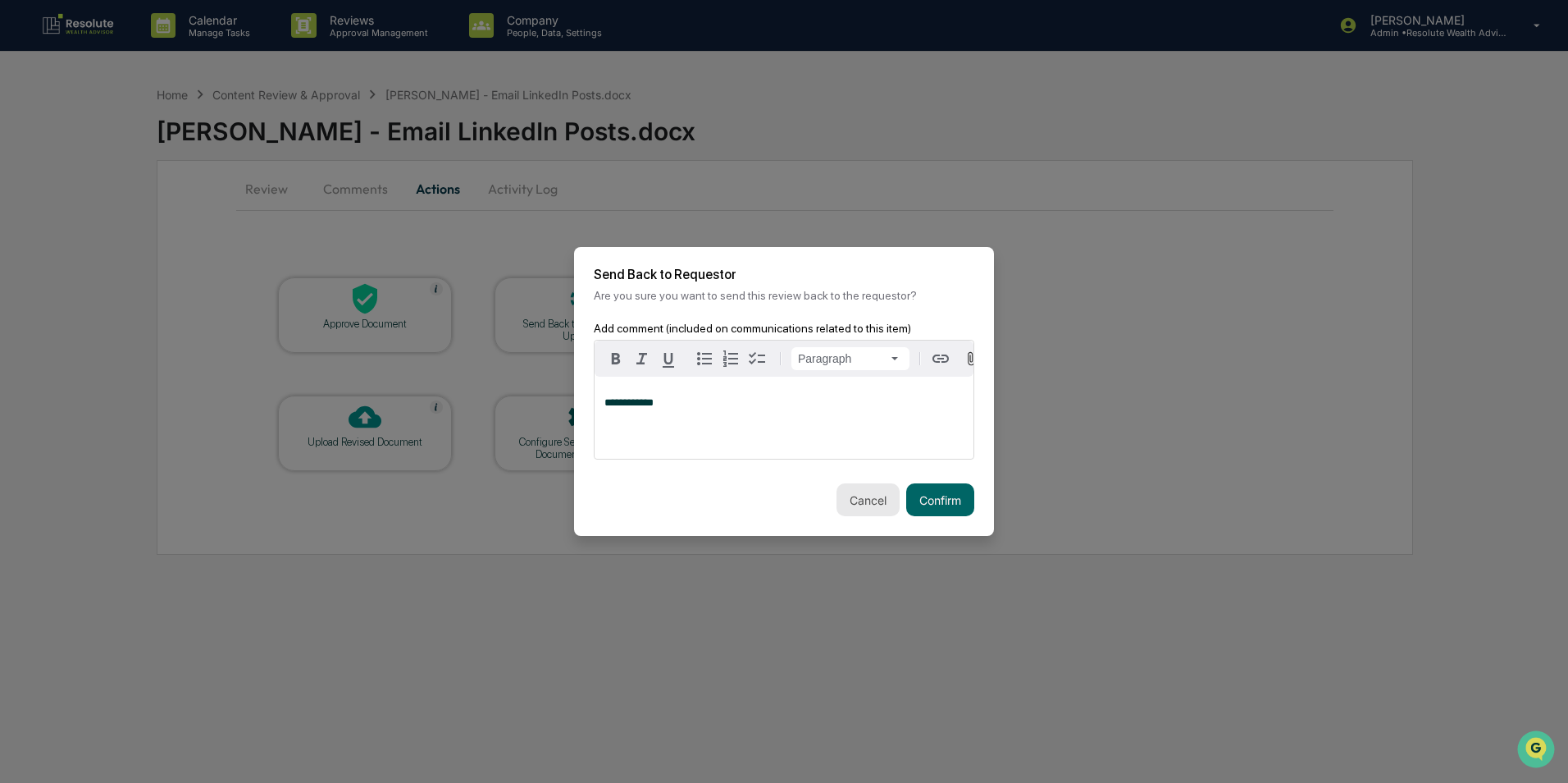
click at [874, 509] on button "Cancel" at bounding box center [869, 500] width 64 height 33
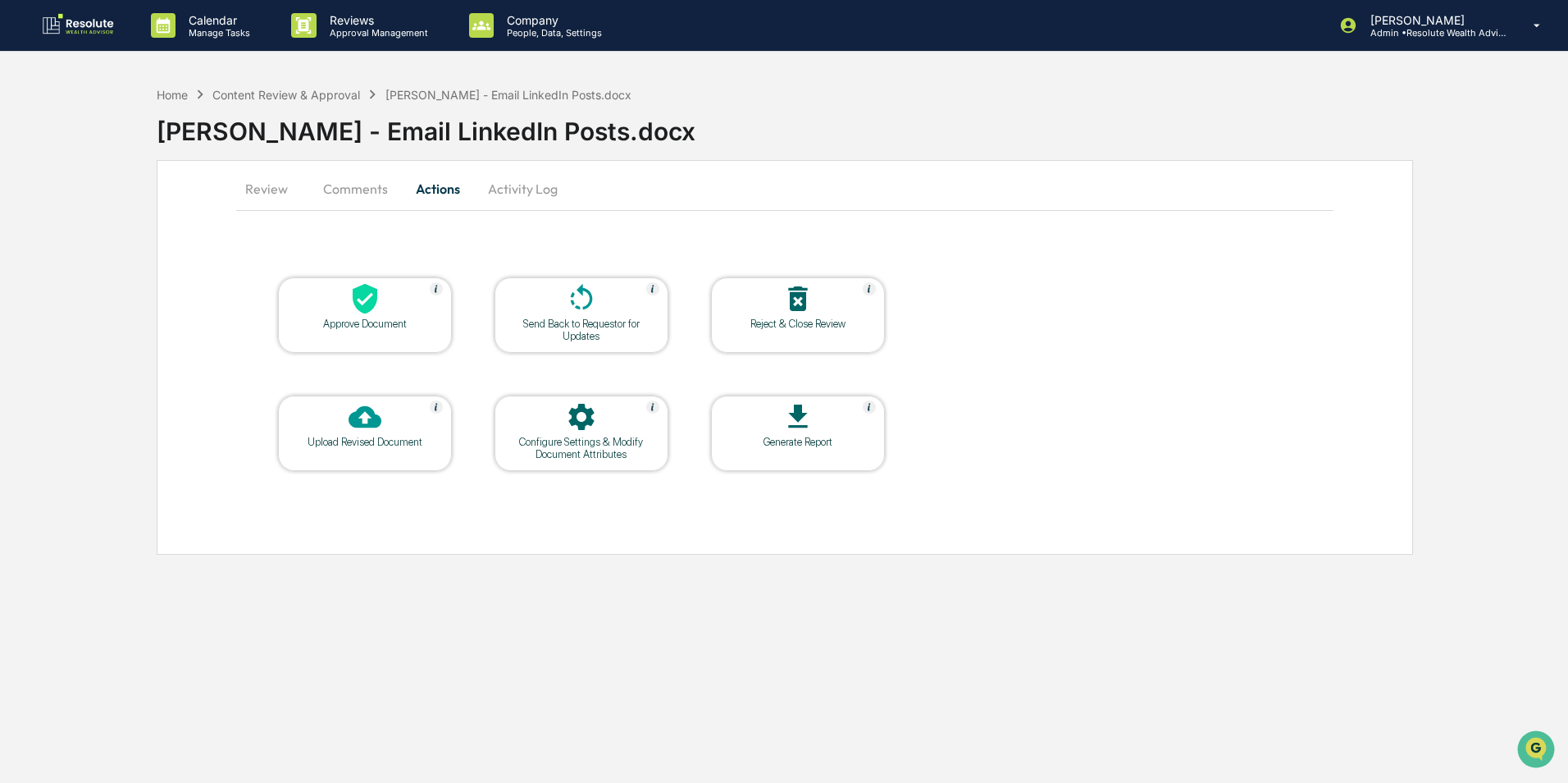
click at [281, 188] on button "Review" at bounding box center [273, 189] width 74 height 39
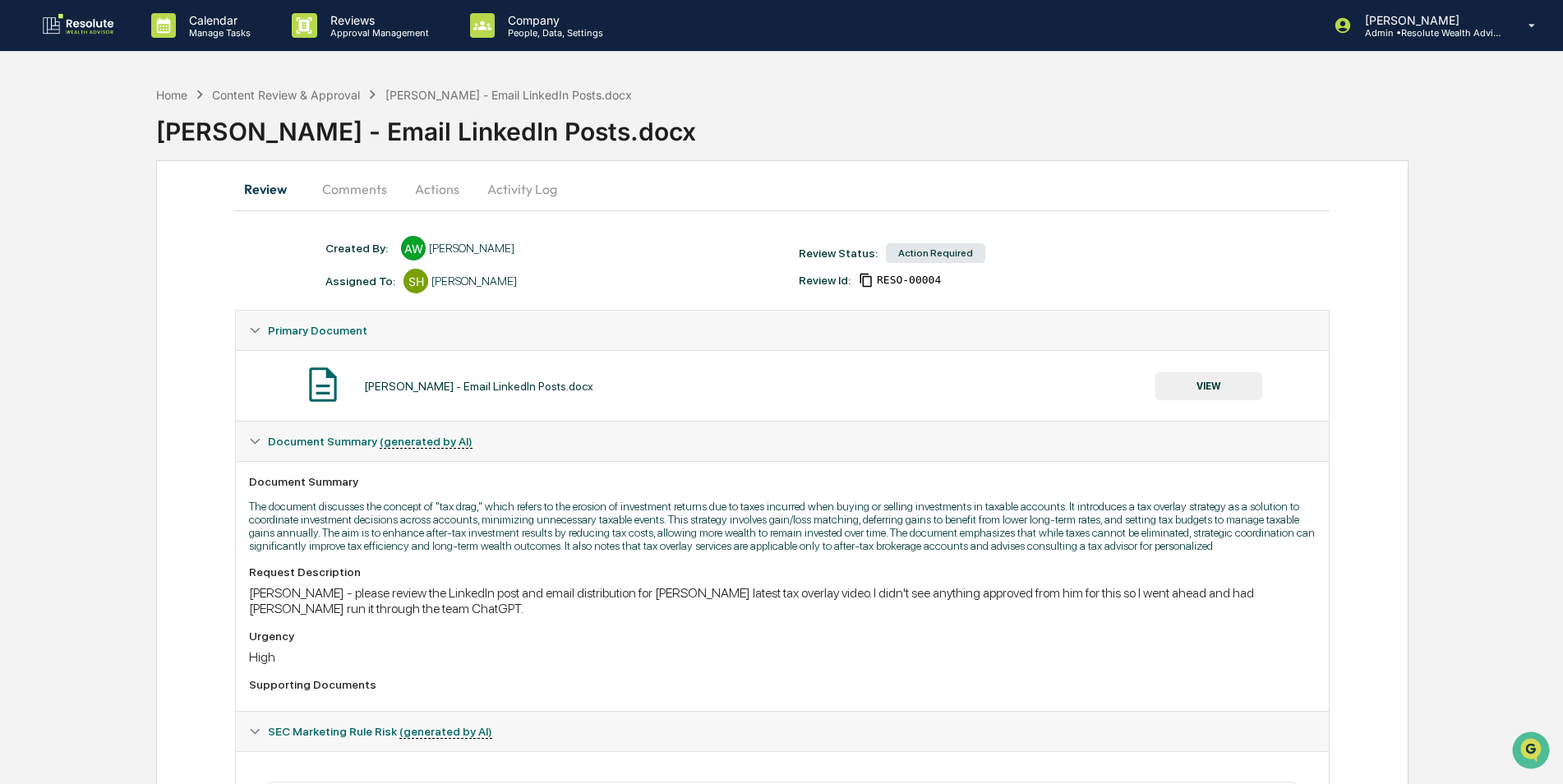
click at [1222, 394] on button "VIEW" at bounding box center [1209, 386] width 107 height 28
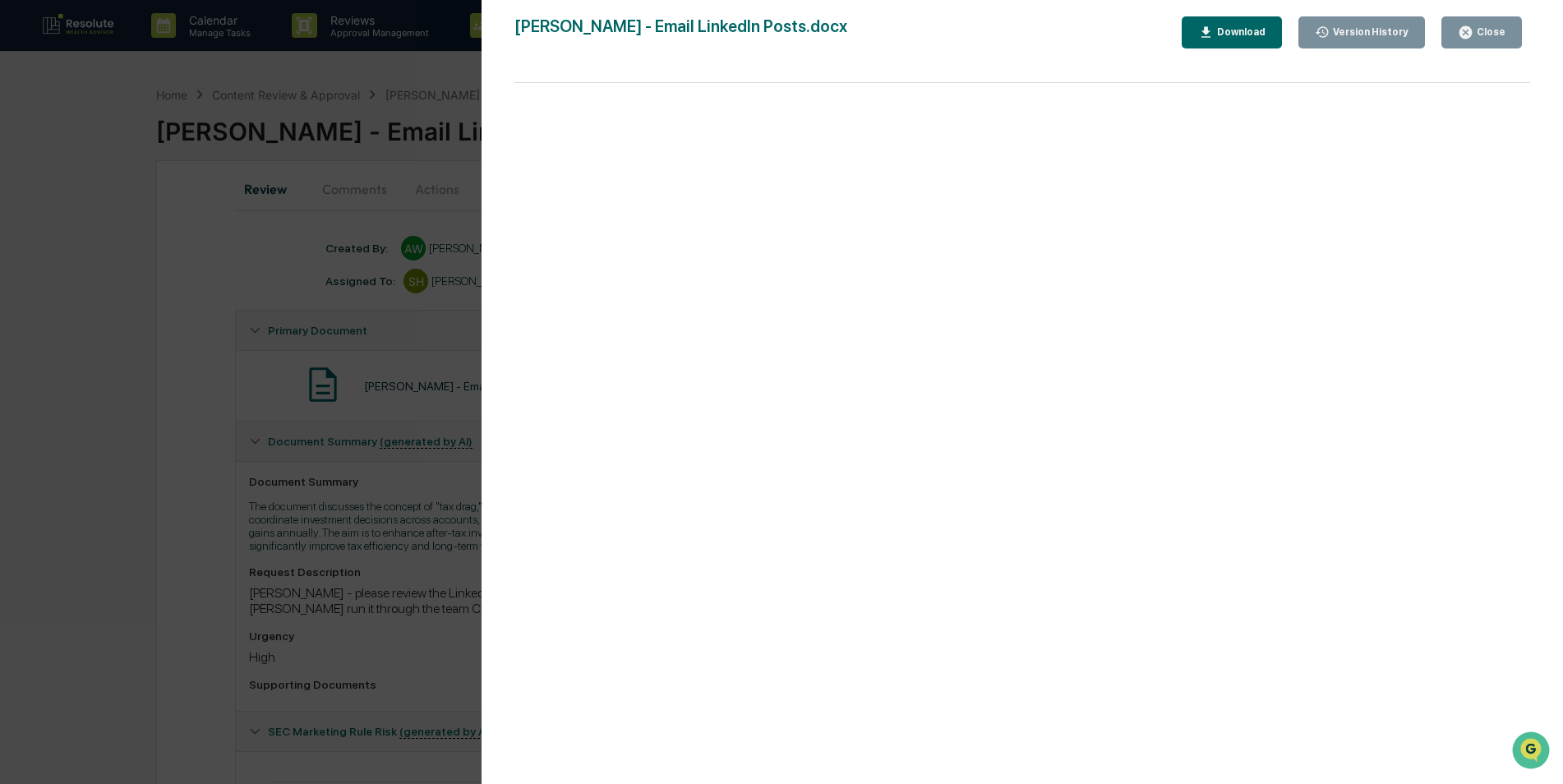
click at [1480, 32] on div "Close" at bounding box center [1489, 32] width 32 height 11
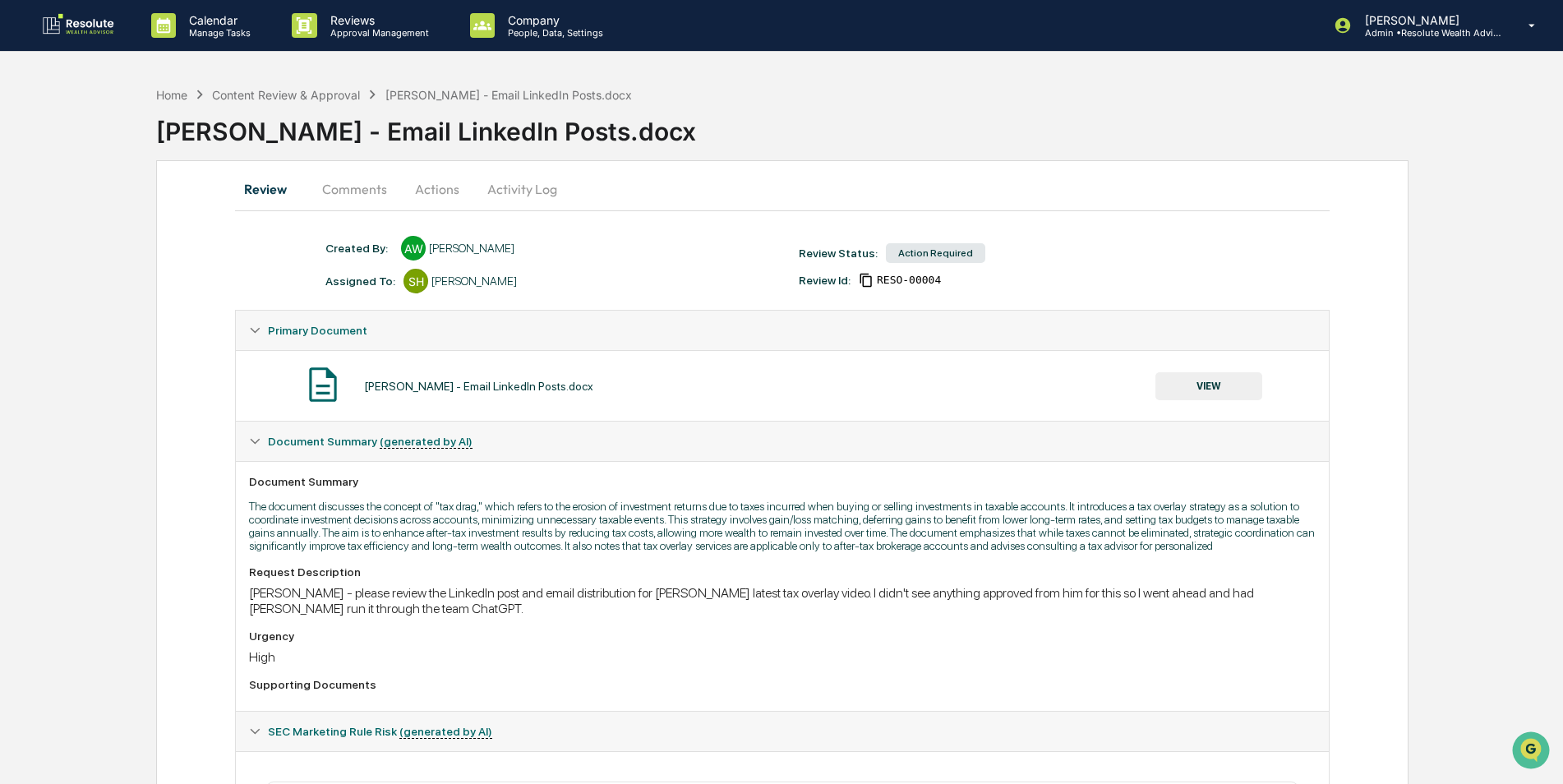
click at [423, 200] on button "Actions" at bounding box center [437, 189] width 74 height 39
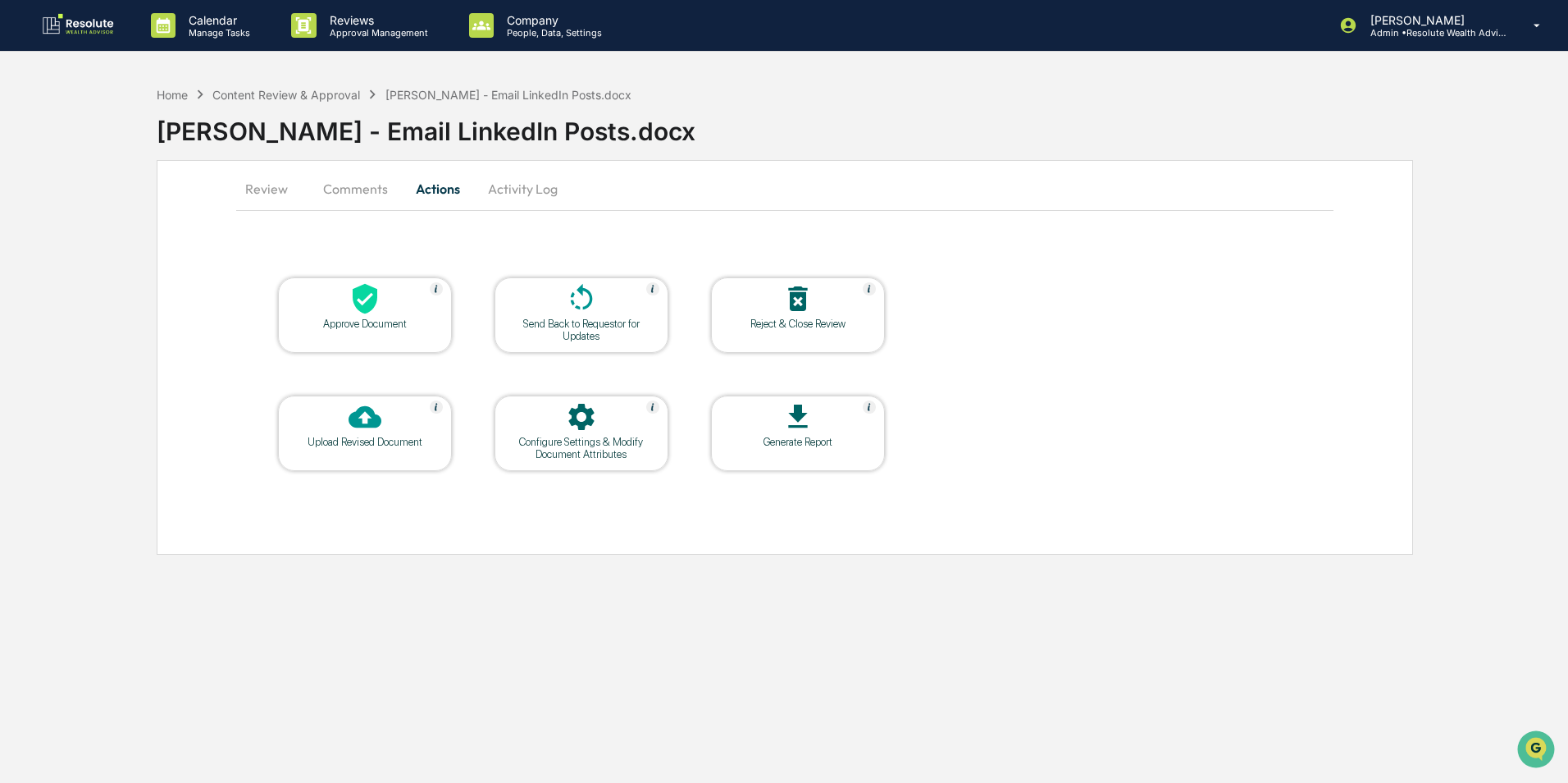
click at [572, 322] on div "Send Back to Requestor for Updates" at bounding box center [582, 329] width 148 height 24
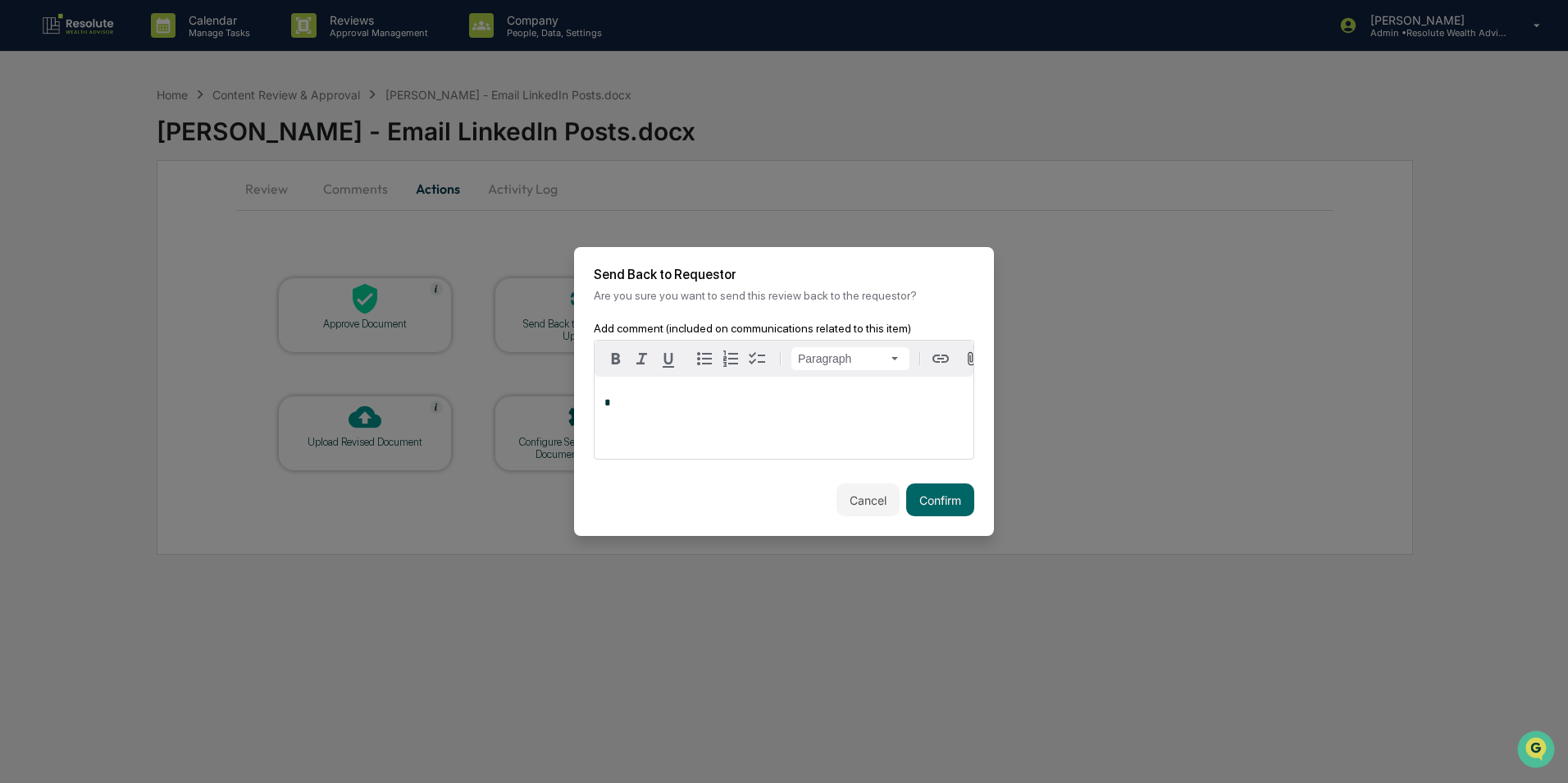
click at [611, 402] on p "*" at bounding box center [784, 402] width 359 height 11
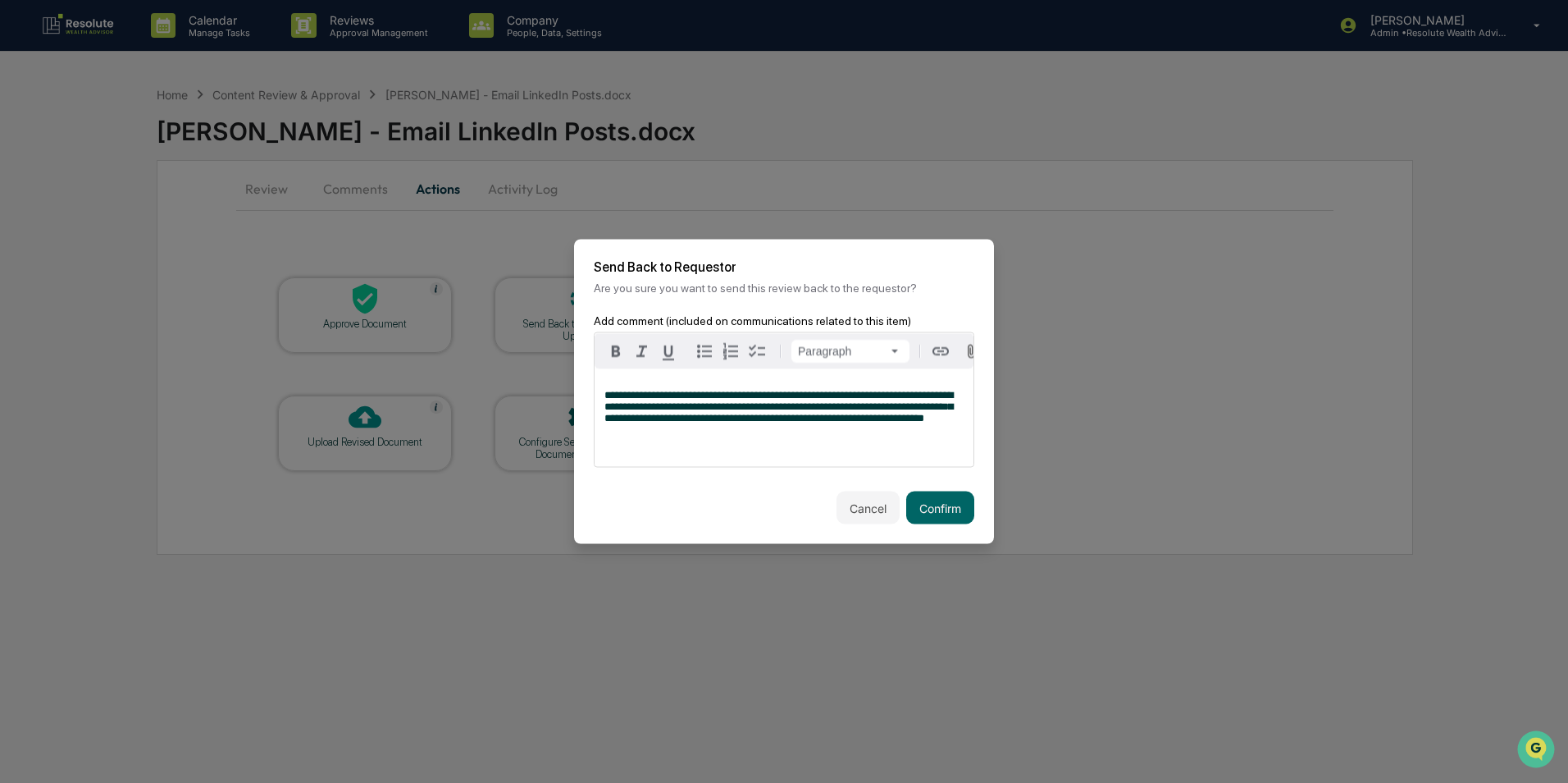
drag, startPoint x: 611, startPoint y: 460, endPoint x: 686, endPoint y: 451, distance: 75.5
click at [686, 446] on p at bounding box center [784, 441] width 359 height 11
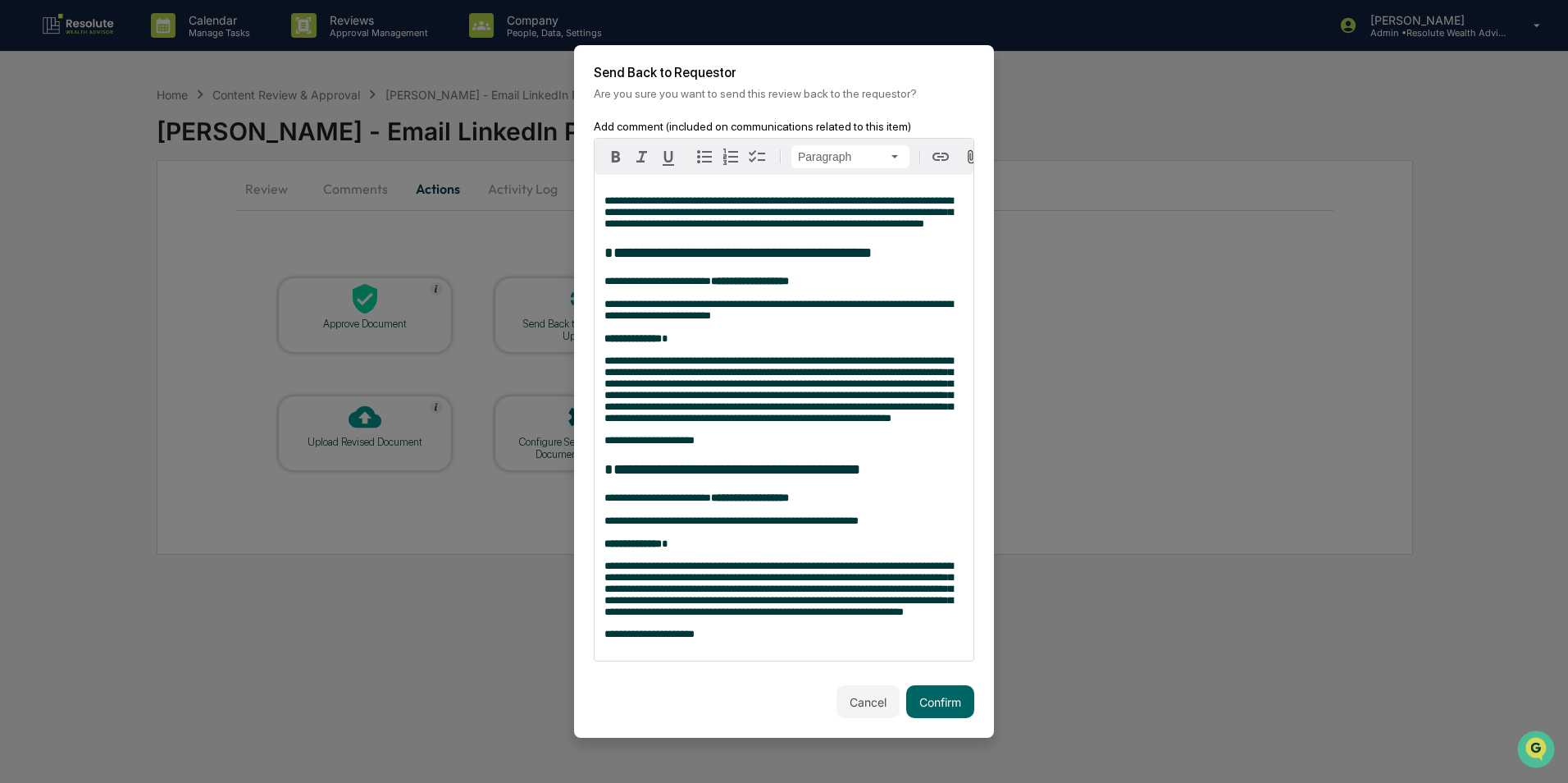
scroll to position [57, 0]
click at [928, 714] on button "Confirm" at bounding box center [940, 701] width 68 height 33
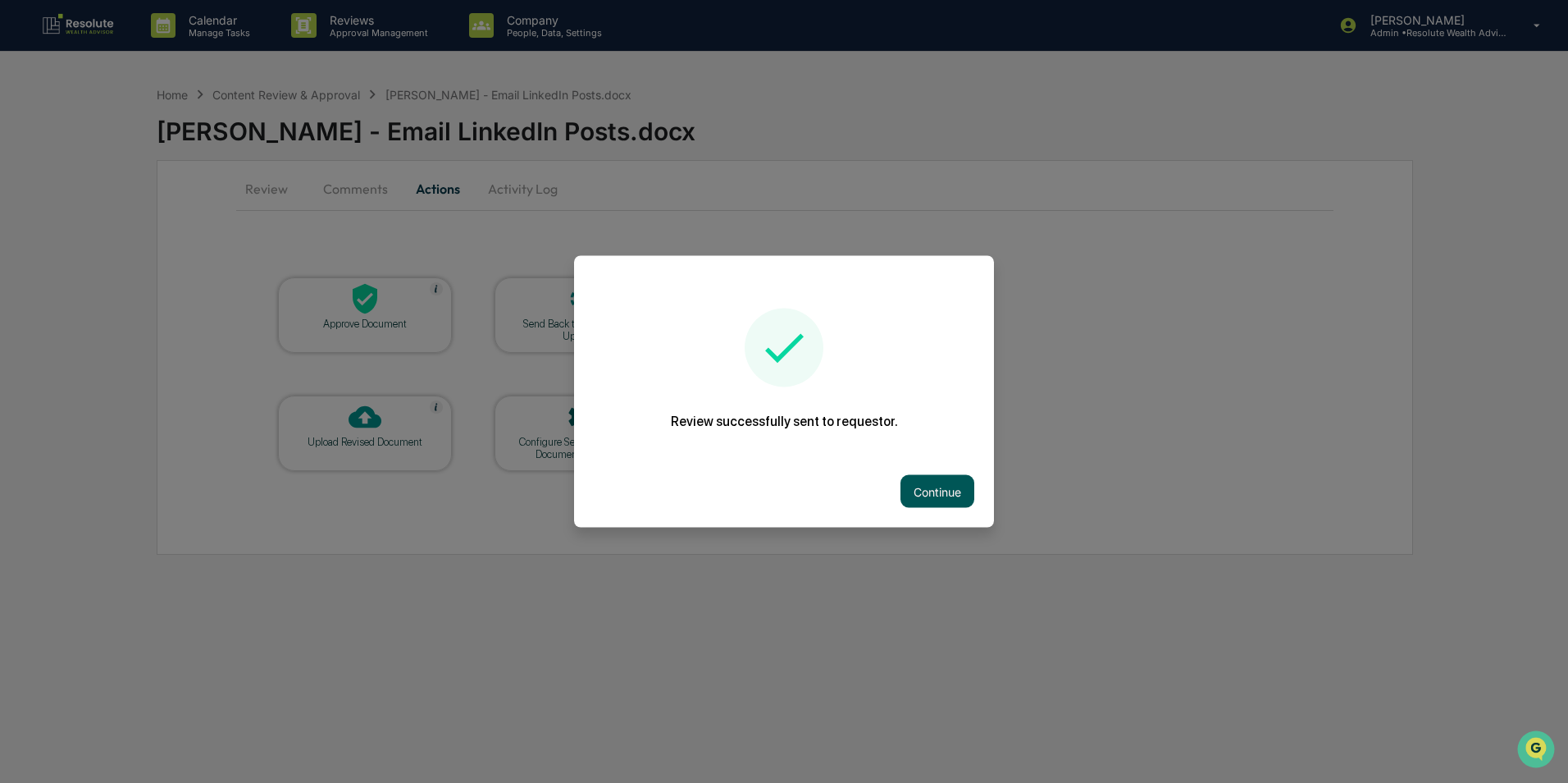
click at [924, 487] on button "Continue" at bounding box center [937, 491] width 74 height 33
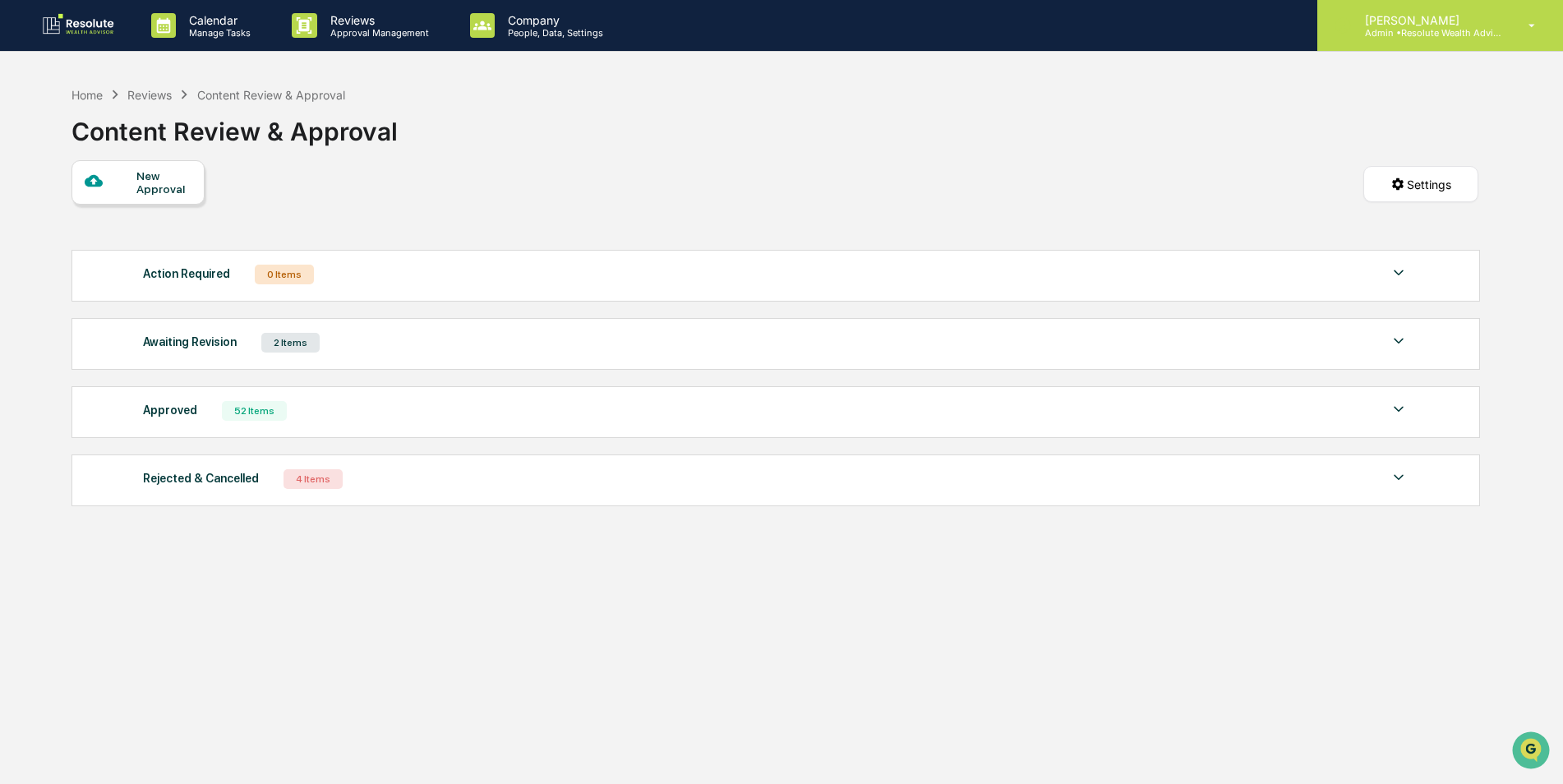
click at [1389, 17] on p "[PERSON_NAME]" at bounding box center [1428, 20] width 153 height 14
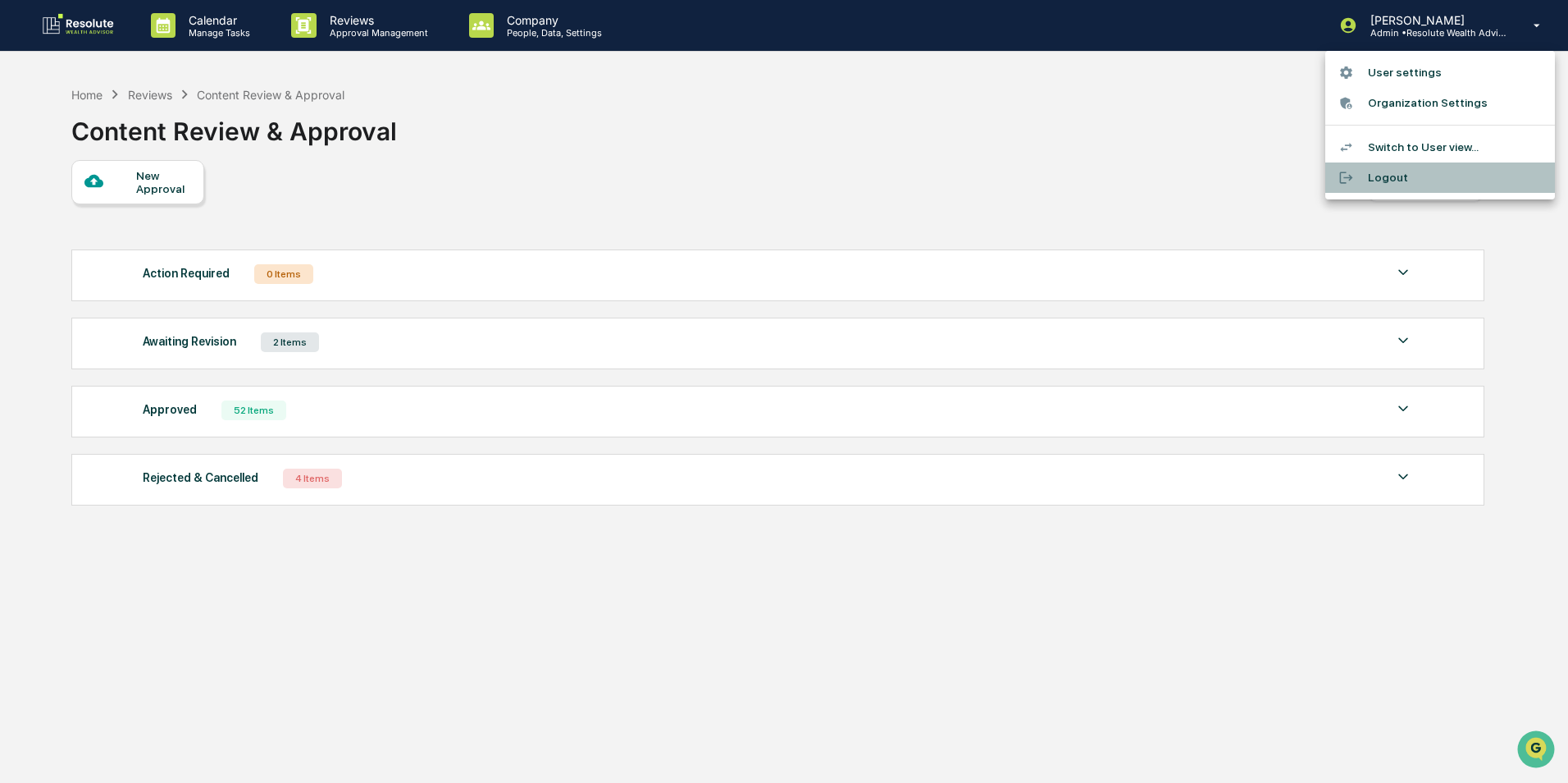
click at [1397, 184] on li "Logout" at bounding box center [1440, 178] width 230 height 30
